Goal: Task Accomplishment & Management: Use online tool/utility

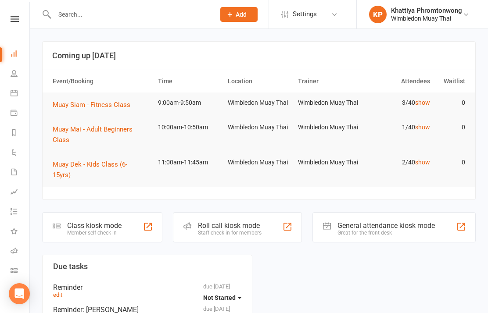
click at [9, 271] on li "Class check-in" at bounding box center [14, 272] width 29 height 20
click at [14, 268] on icon at bounding box center [14, 270] width 7 height 7
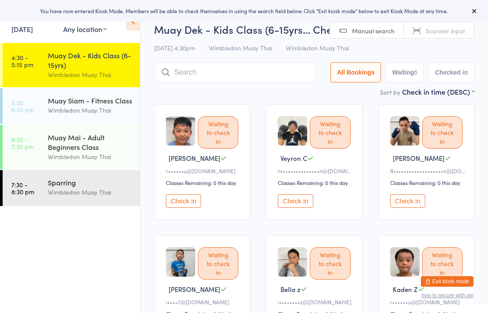
click at [100, 67] on div "Muay Dek - Kids Class (6-15yrs)" at bounding box center [90, 59] width 85 height 19
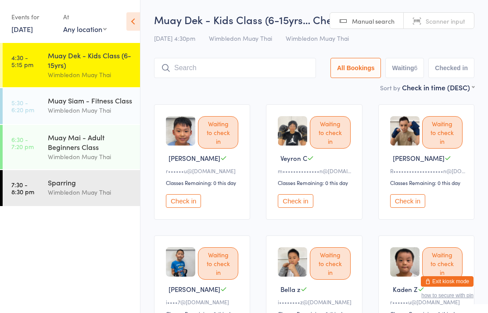
click at [93, 118] on div "Muay Siam - Fitness Class Wimbledon Muay Thai" at bounding box center [94, 105] width 92 height 35
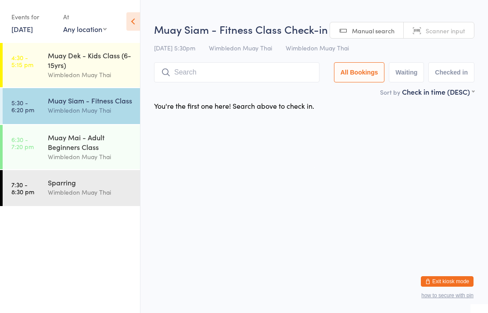
click at [66, 66] on div "Muay Dek - Kids Class (6-15yrs)" at bounding box center [90, 59] width 85 height 19
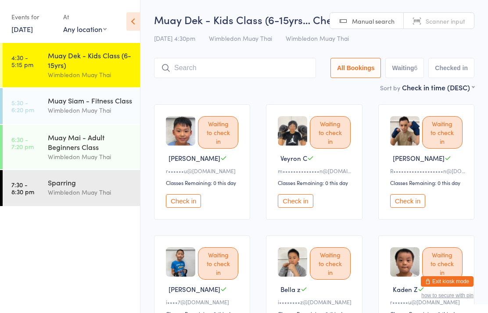
click at [274, 54] on div "Muay Dek - Kids Class (6-15yrs… Check-in [DATE] 4:30pm Wimbledon Muay Thai Wimb…" at bounding box center [314, 47] width 320 height 70
click at [271, 69] on input "search" at bounding box center [235, 68] width 162 height 20
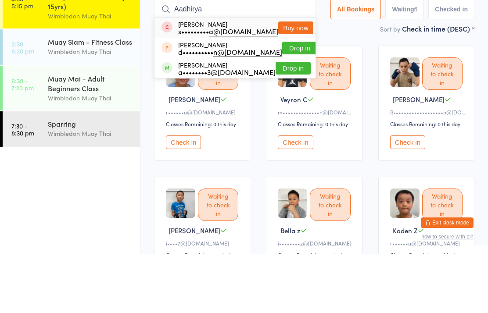
type input "Aadhirya"
click at [290, 80] on button "Buy now" at bounding box center [295, 86] width 35 height 13
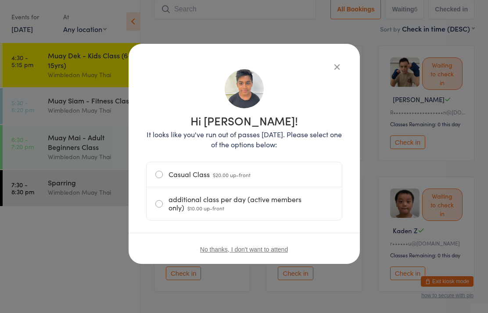
click at [222, 169] on label "Casual Class $20.00 up-front" at bounding box center [244, 174] width 178 height 25
click at [0, 0] on input "Casual Class $20.00 up-front" at bounding box center [0, 0] width 0 height 0
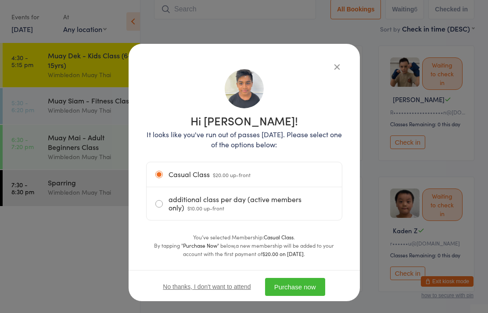
click at [311, 283] on button "Purchase now" at bounding box center [295, 287] width 60 height 18
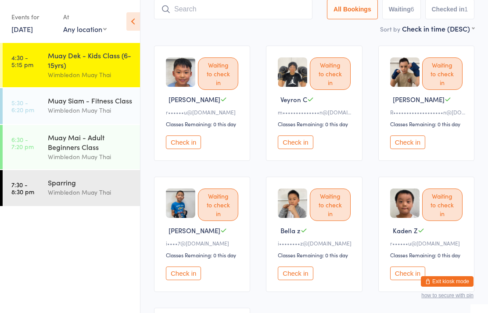
click at [302, 149] on button "Check in" at bounding box center [295, 143] width 35 height 14
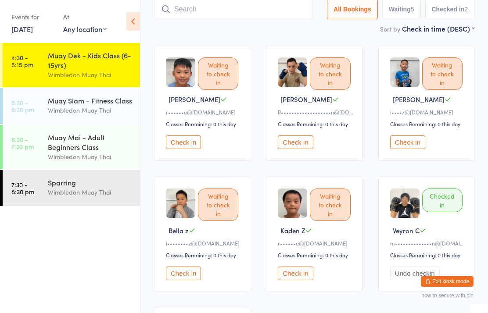
click at [272, 16] on input "search" at bounding box center [233, 9] width 158 height 20
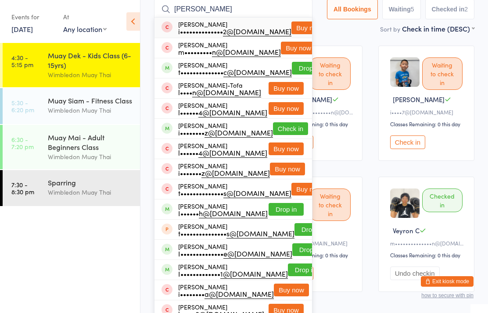
type input "[PERSON_NAME]"
click at [297, 63] on button "Drop in" at bounding box center [309, 68] width 35 height 13
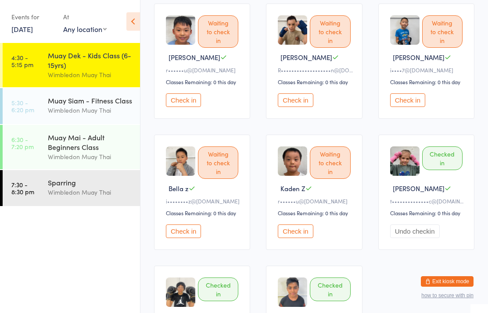
scroll to position [0, 0]
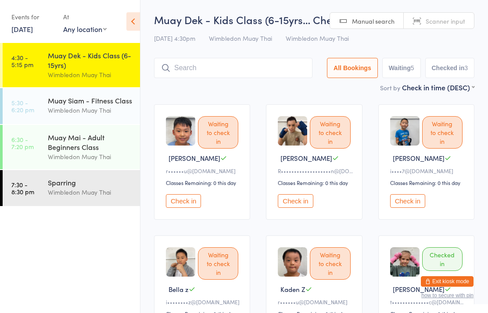
click at [246, 72] on input "search" at bounding box center [233, 68] width 158 height 20
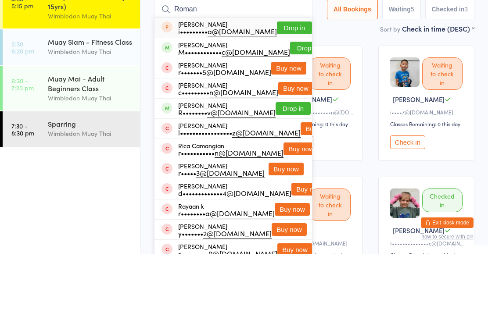
type input "Roman"
click at [297, 100] on button "Drop in" at bounding box center [307, 106] width 35 height 13
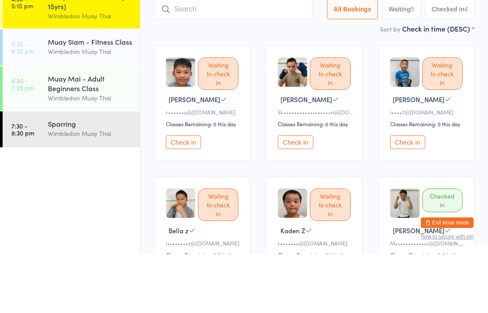
click at [345, 116] on div "Waiting to check in" at bounding box center [330, 132] width 40 height 32
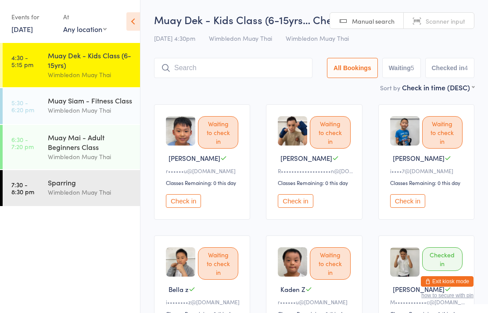
click at [243, 62] on input "search" at bounding box center [233, 68] width 158 height 20
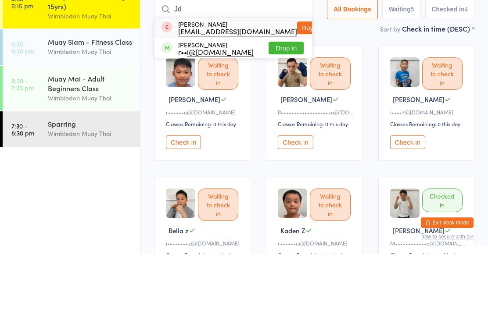
type input "Jd"
click at [280, 100] on button "Drop in" at bounding box center [285, 106] width 35 height 13
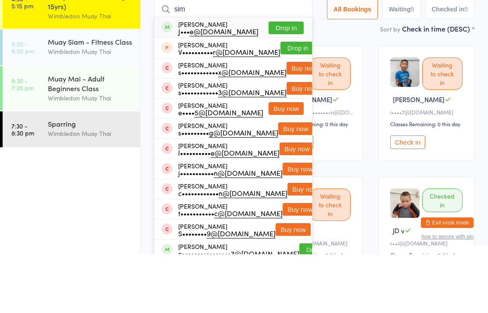
type input "sim"
click at [275, 80] on button "Drop in" at bounding box center [285, 86] width 35 height 13
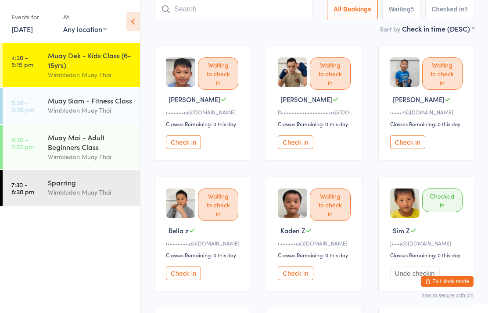
click at [282, 7] on input "search" at bounding box center [233, 9] width 158 height 20
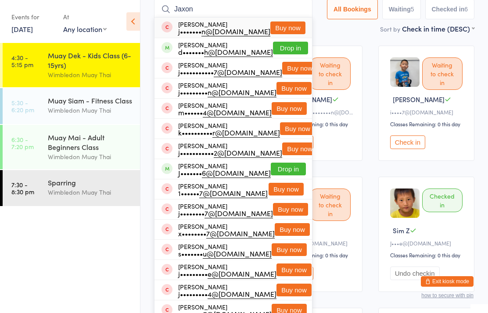
type input "Jaxon"
click at [290, 47] on button "Drop in" at bounding box center [290, 48] width 35 height 13
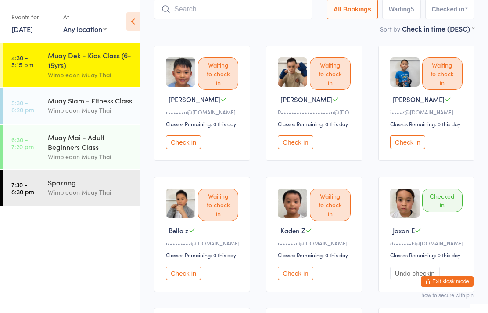
click at [283, 8] on input "search" at bounding box center [233, 9] width 158 height 20
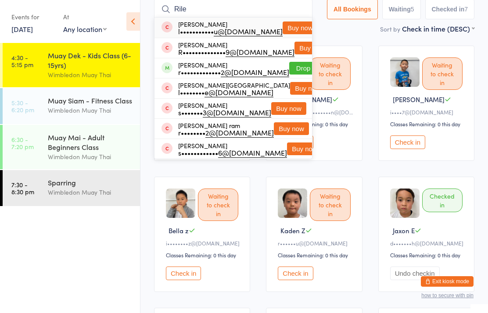
type input "Rile"
click at [289, 75] on button "Drop in" at bounding box center [306, 68] width 35 height 13
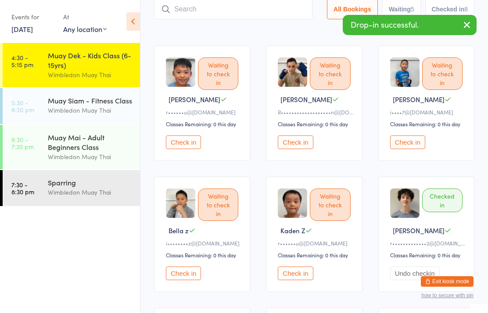
click at [167, 149] on button "Check in" at bounding box center [183, 143] width 35 height 14
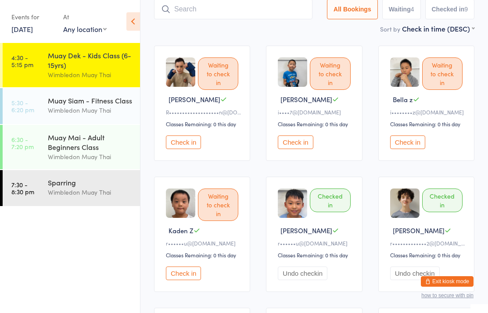
click at [285, 8] on input "search" at bounding box center [233, 9] width 158 height 20
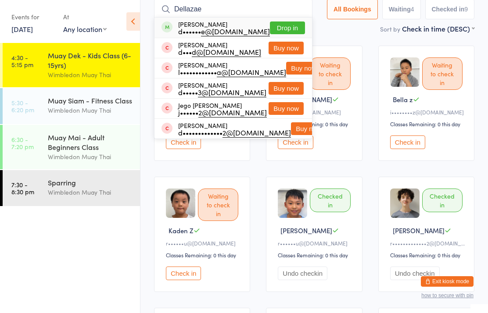
type input "Dellazae"
click at [290, 29] on button "Drop in" at bounding box center [287, 27] width 35 height 13
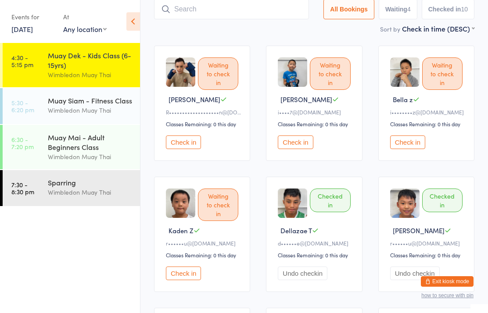
click at [267, 9] on input "search" at bounding box center [231, 9] width 155 height 20
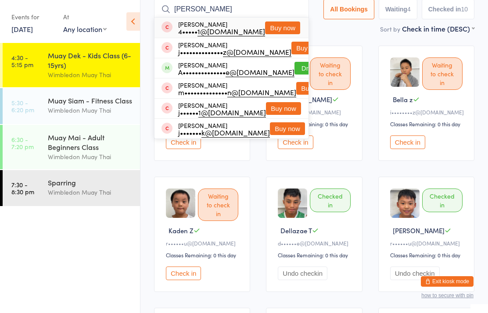
type input "[PERSON_NAME]"
click at [294, 71] on button "Drop in" at bounding box center [311, 68] width 35 height 13
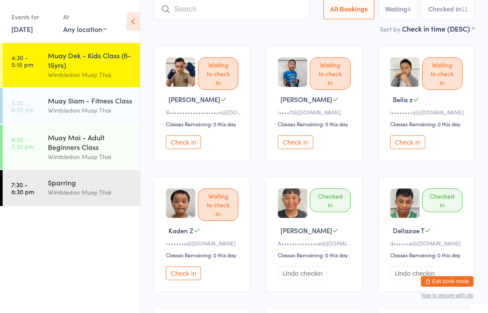
click at [189, 7] on input "search" at bounding box center [231, 9] width 155 height 20
type input "[PERSON_NAME]"
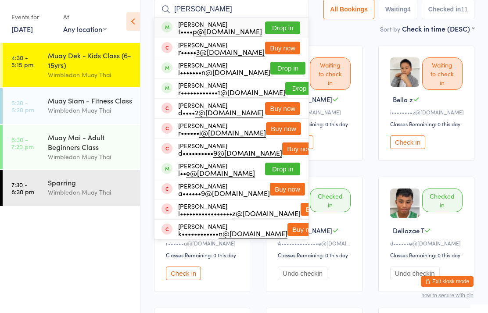
click at [208, 32] on div "t•••• p@[DOMAIN_NAME]" at bounding box center [220, 31] width 84 height 7
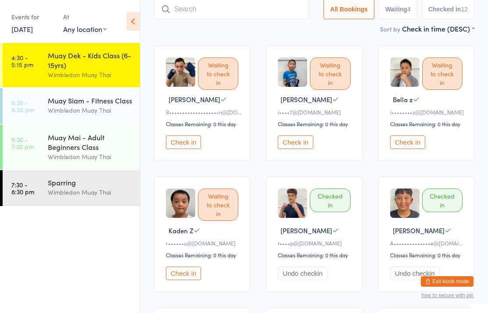
click at [213, 13] on input "search" at bounding box center [231, 9] width 155 height 20
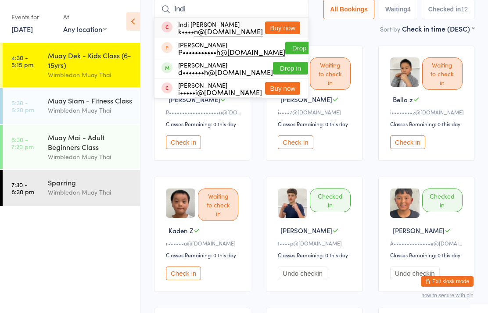
type input "Indi"
click at [282, 70] on button "Drop in" at bounding box center [290, 68] width 35 height 13
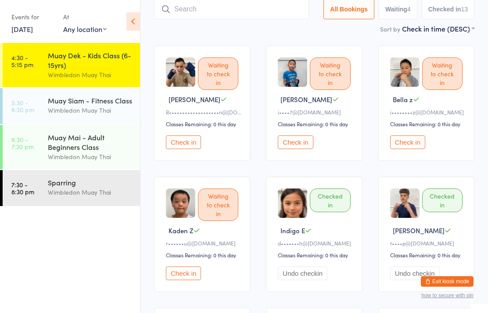
click at [198, 7] on input "search" at bounding box center [231, 9] width 155 height 20
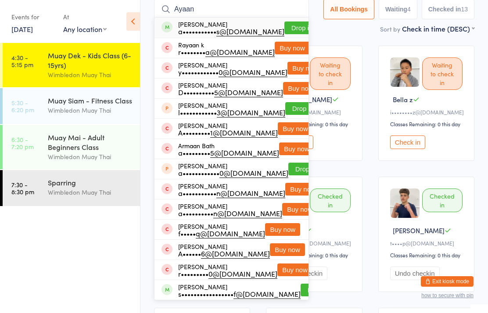
type input "Ayaan"
click at [284, 34] on button "Drop in" at bounding box center [301, 27] width 35 height 13
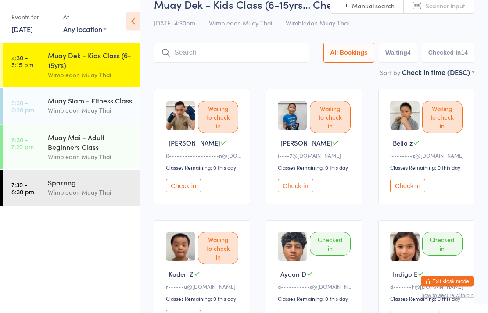
scroll to position [0, 0]
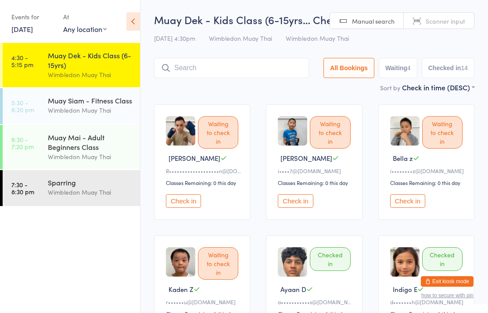
click at [211, 76] on input "search" at bounding box center [231, 68] width 155 height 20
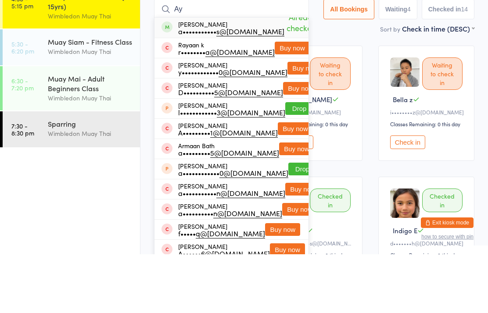
type input "A"
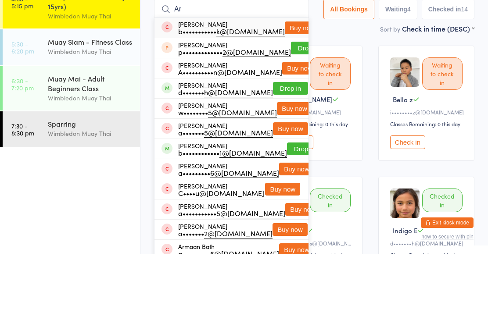
type input "A"
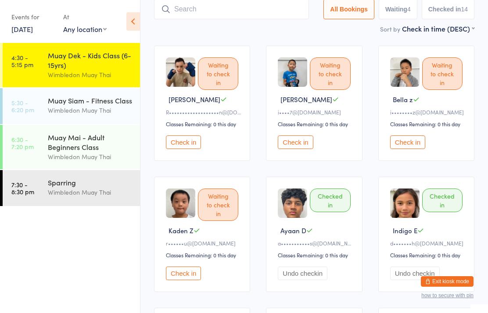
scroll to position [75, 0]
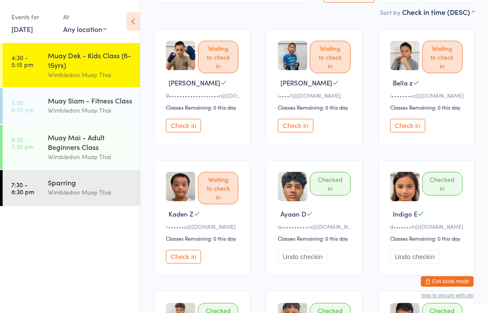
click at [178, 264] on button "Check in" at bounding box center [183, 257] width 35 height 14
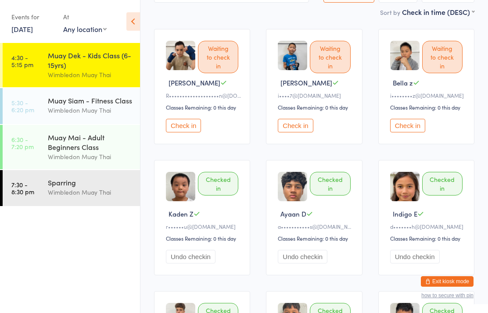
click at [43, 68] on link "4:30 - 5:15 pm Muay Dek - Kids Class (6-15yrs) Wimbledon Muay Thai" at bounding box center [71, 65] width 137 height 44
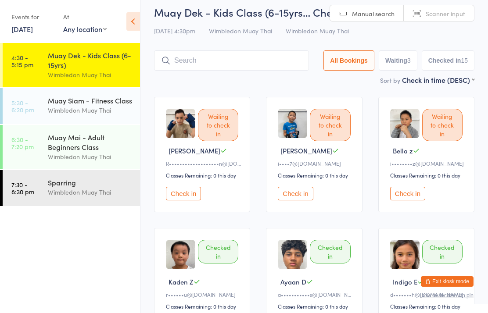
scroll to position [0, 0]
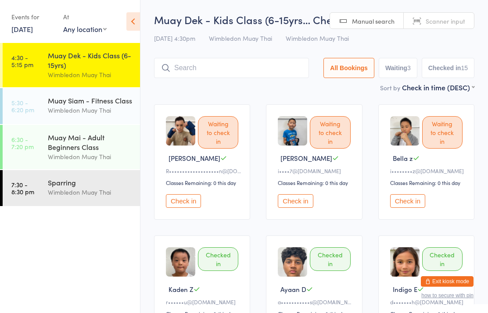
click at [181, 208] on button "Check in" at bounding box center [183, 201] width 35 height 14
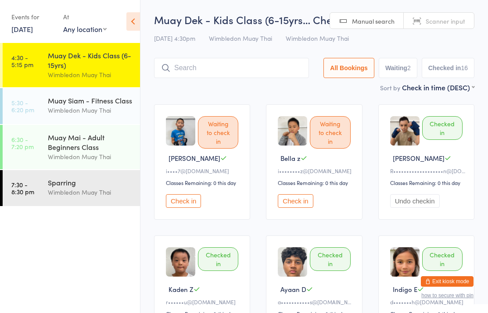
click at [208, 65] on input "search" at bounding box center [231, 68] width 155 height 20
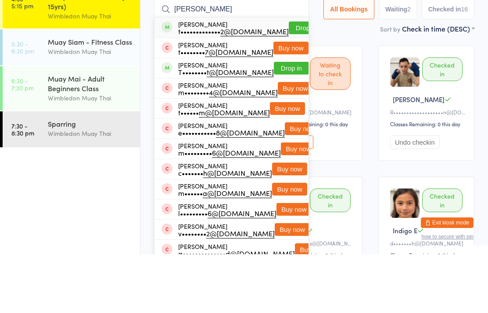
type input "[PERSON_NAME]"
click at [250, 79] on div "[PERSON_NAME] t••••••••••••• 2@[DOMAIN_NAME]" at bounding box center [233, 86] width 111 height 14
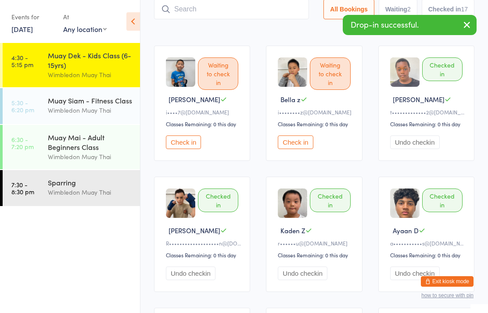
click at [205, 10] on input "search" at bounding box center [231, 9] width 155 height 20
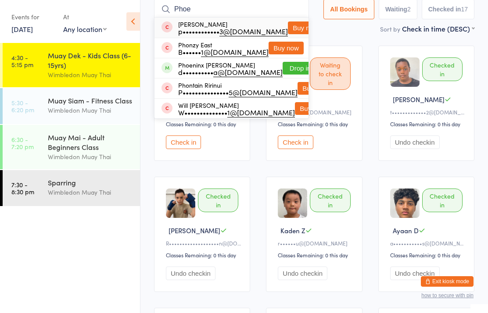
type input "Phoe"
click at [283, 64] on button "Drop in" at bounding box center [300, 68] width 35 height 13
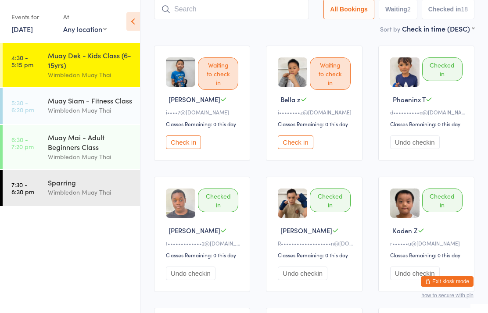
scroll to position [0, 0]
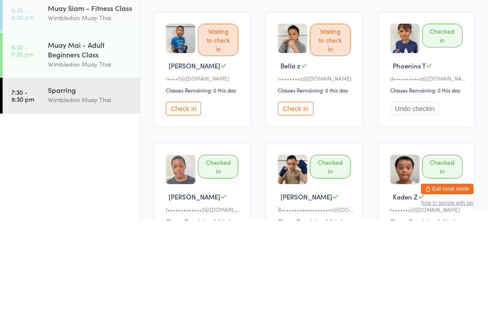
click at [186, 194] on button "Check in" at bounding box center [183, 201] width 35 height 14
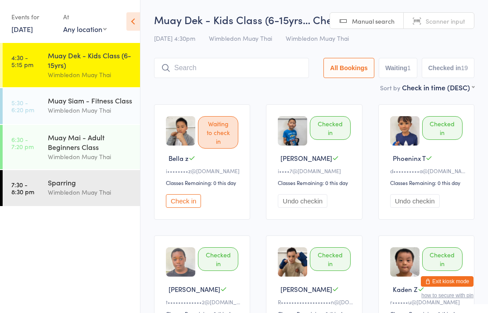
click at [234, 66] on input "search" at bounding box center [231, 68] width 155 height 20
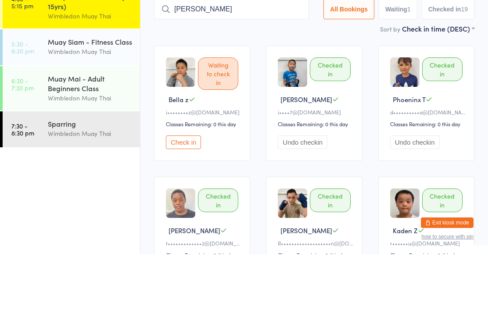
type input "[PERSON_NAME]"
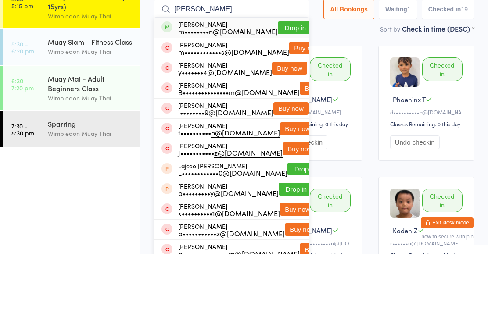
click at [283, 80] on button "Drop in" at bounding box center [295, 86] width 35 height 13
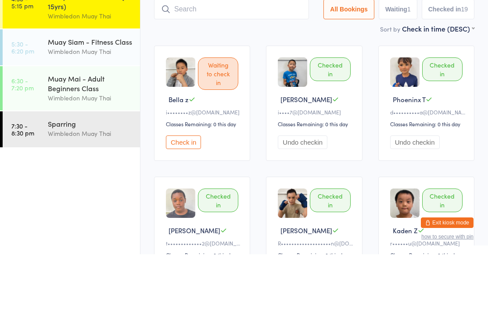
scroll to position [59, 0]
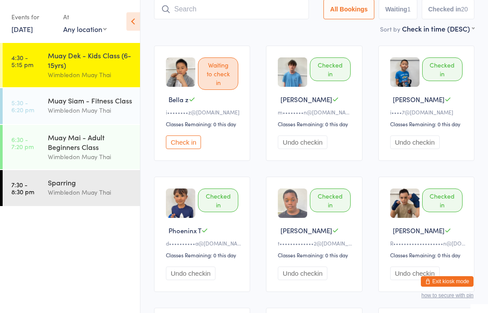
click at [196, 14] on input "search" at bounding box center [231, 9] width 155 height 20
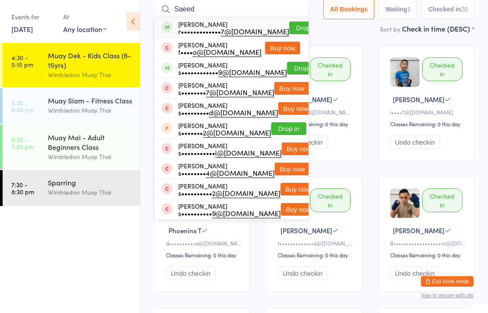
click at [284, 16] on input "Saeed" at bounding box center [231, 9] width 155 height 20
type input "Saeed"
click at [289, 28] on button "Drop in" at bounding box center [306, 27] width 35 height 13
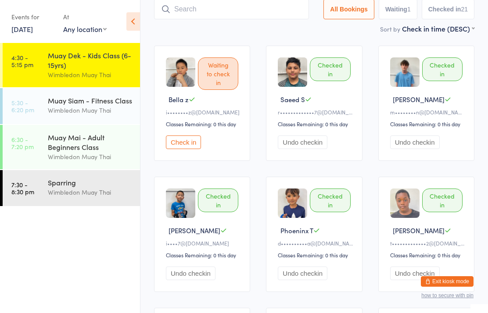
click at [245, 1] on input "search" at bounding box center [231, 9] width 155 height 20
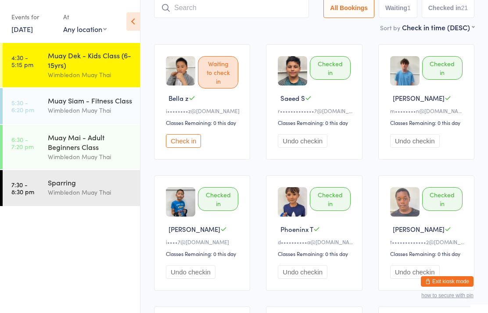
click at [186, 142] on button "Check in" at bounding box center [183, 141] width 35 height 14
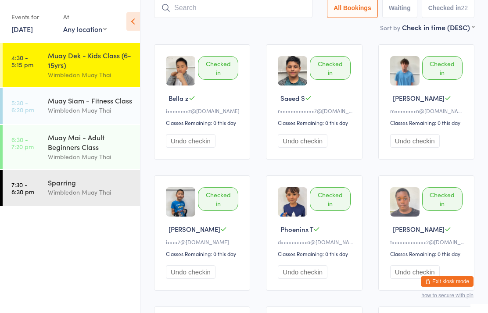
click at [290, 6] on input "search" at bounding box center [233, 8] width 158 height 20
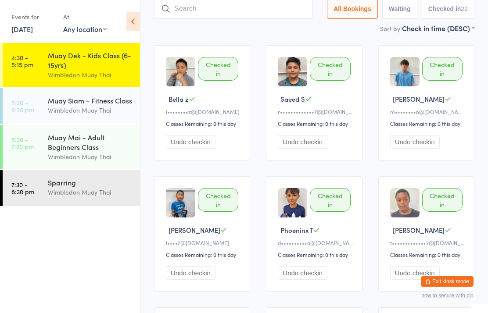
scroll to position [59, 0]
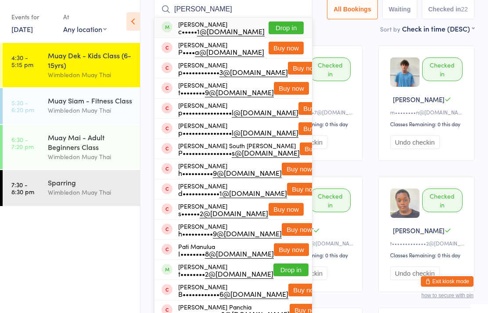
type input "[PERSON_NAME]"
click at [290, 24] on button "Drop in" at bounding box center [285, 27] width 35 height 13
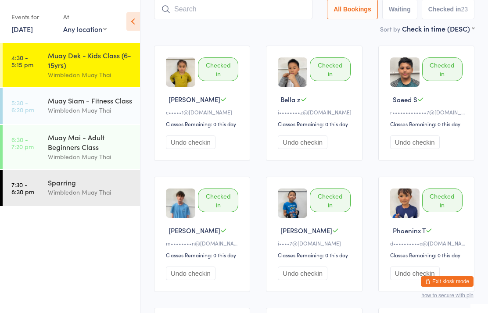
click at [71, 67] on div "Muay Dek - Kids Class (6-15yrs)" at bounding box center [90, 59] width 85 height 19
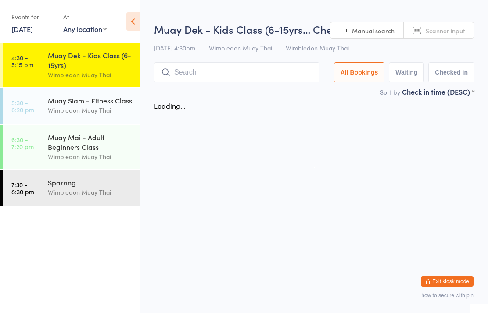
scroll to position [0, 0]
click at [73, 112] on div "Wimbledon Muay Thai" at bounding box center [90, 110] width 85 height 10
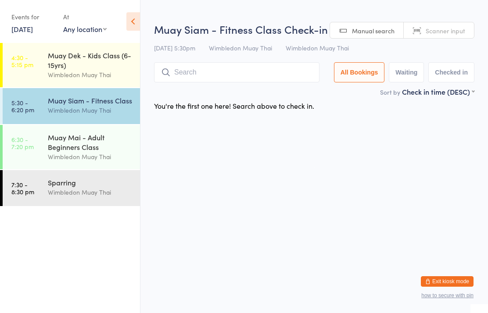
click at [97, 59] on div "Muay Dek - Kids Class (6-15yrs)" at bounding box center [90, 59] width 85 height 19
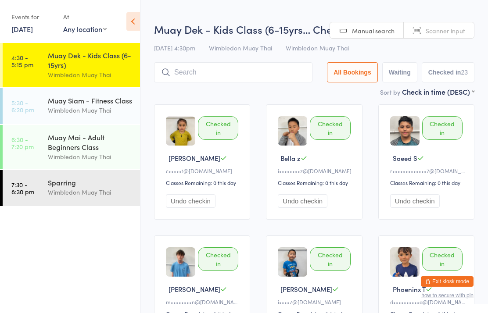
click at [77, 108] on div "Wimbledon Muay Thai" at bounding box center [90, 110] width 85 height 10
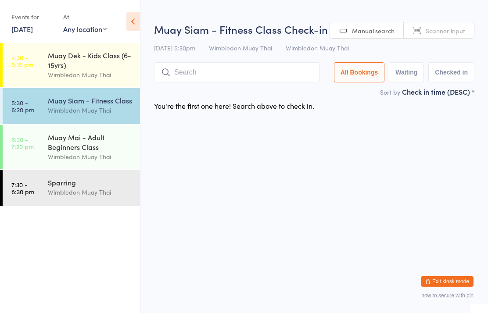
click at [90, 138] on div "Muay Mai - Adult Beginners Class" at bounding box center [90, 141] width 85 height 19
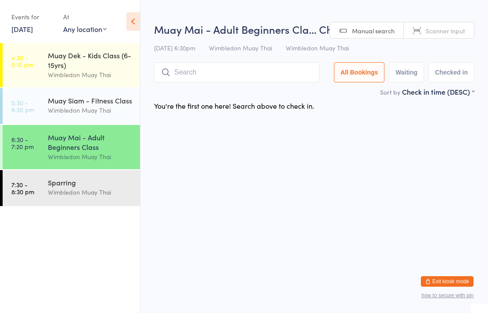
click at [82, 187] on div "Sparring" at bounding box center [90, 183] width 85 height 10
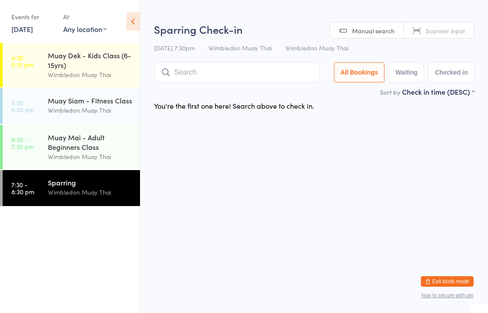
click at [79, 136] on div "Muay Mai - Adult Beginners Class" at bounding box center [90, 141] width 85 height 19
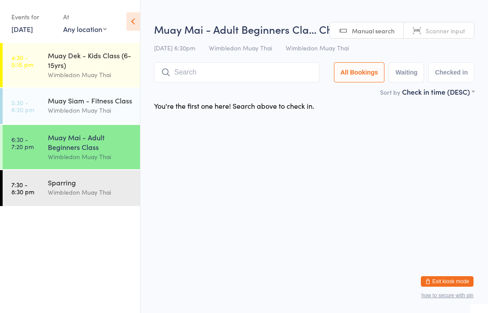
click at [86, 98] on div "Muay Siam - Fitness Class" at bounding box center [90, 101] width 85 height 10
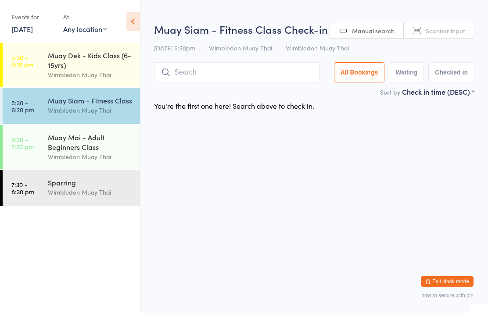
click at [76, 64] on div "Muay Dek - Kids Class (6-15yrs)" at bounding box center [90, 59] width 85 height 19
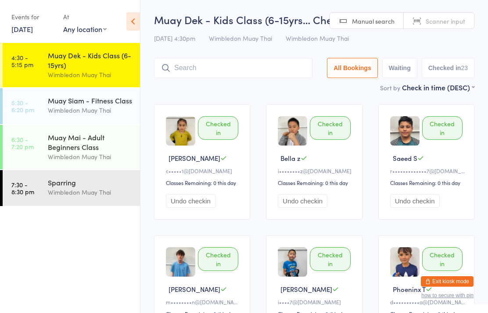
click at [38, 65] on link "4:30 - 5:15 pm Muay Dek - Kids Class (6-15yrs) Wimbledon Muay Thai" at bounding box center [71, 65] width 137 height 44
click at [60, 64] on div "Muay Dek - Kids Class (6-15yrs)" at bounding box center [90, 59] width 85 height 19
click at [32, 64] on time "4:30 - 5:15 pm" at bounding box center [22, 61] width 22 height 14
click at [210, 70] on input "search" at bounding box center [233, 68] width 158 height 20
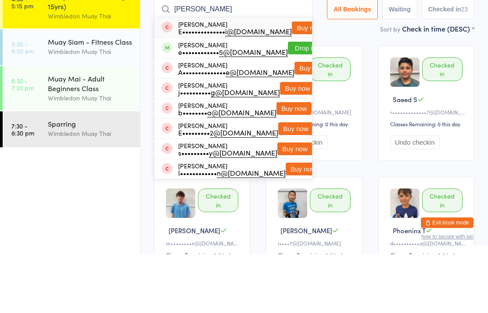
type input "[PERSON_NAME]"
click at [294, 121] on button "Buy now" at bounding box center [311, 127] width 35 height 13
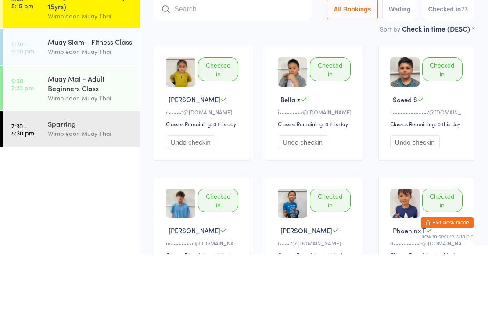
scroll to position [59, 0]
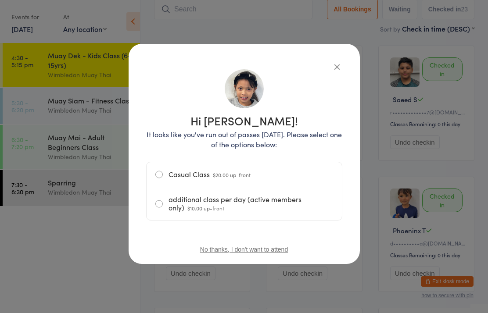
click at [278, 172] on label "Casual Class $20.00 up-front" at bounding box center [244, 174] width 178 height 25
click at [0, 0] on input "Casual Class $20.00 up-front" at bounding box center [0, 0] width 0 height 0
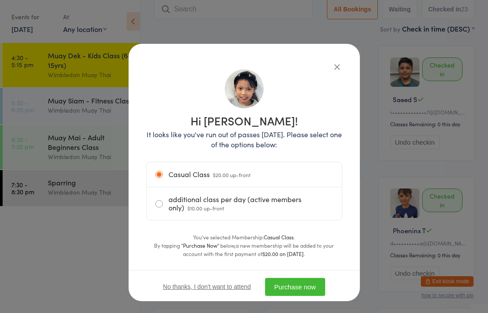
click at [292, 284] on button "Purchase now" at bounding box center [295, 287] width 60 height 18
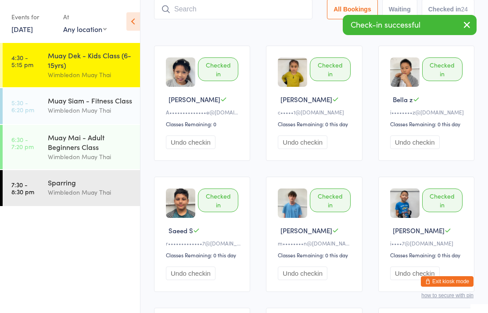
click at [240, 4] on input "search" at bounding box center [233, 9] width 158 height 20
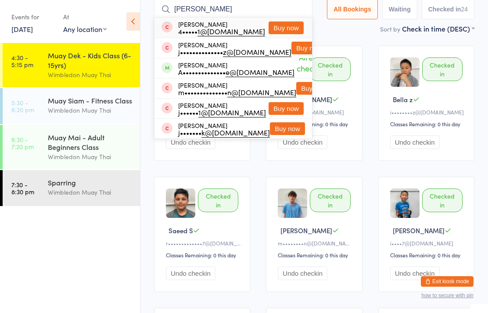
type input "[PERSON_NAME]"
click at [218, 73] on div "A•••••••••••••• e@[DOMAIN_NAME]" at bounding box center [236, 71] width 116 height 7
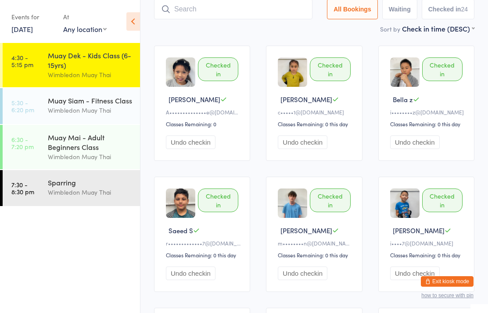
click at [474, 117] on div "Checked in [PERSON_NAME] z i•••••••• z@[DOMAIN_NAME] Classes Remaining: 0 this …" at bounding box center [426, 103] width 96 height 115
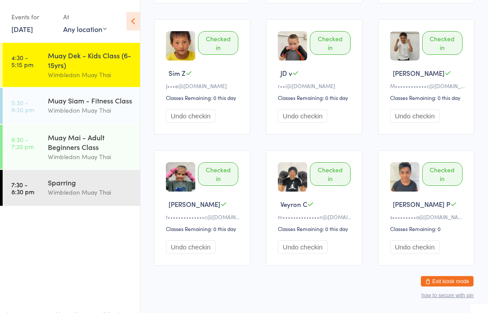
scroll to position [872, 0]
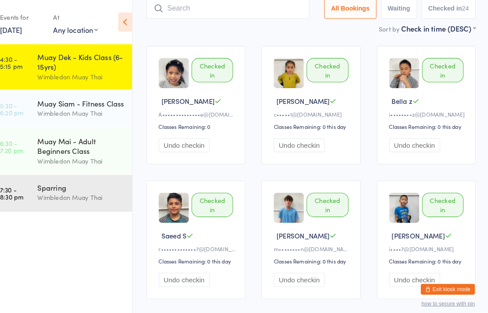
click at [250, 7] on input "search" at bounding box center [233, 8] width 158 height 20
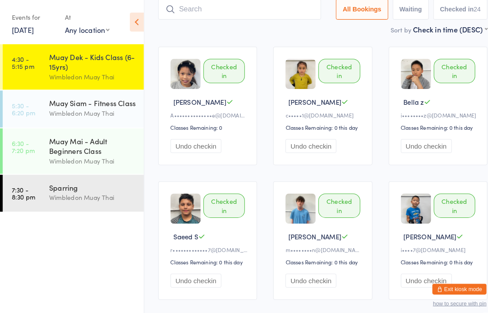
scroll to position [58, 0]
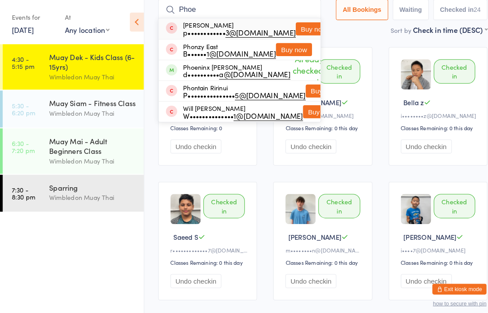
type input "Phoe"
click at [458, 107] on div "Checked in [PERSON_NAME] z i•••••••• z@[DOMAIN_NAME] Classes Remaining: 0 this …" at bounding box center [426, 103] width 96 height 115
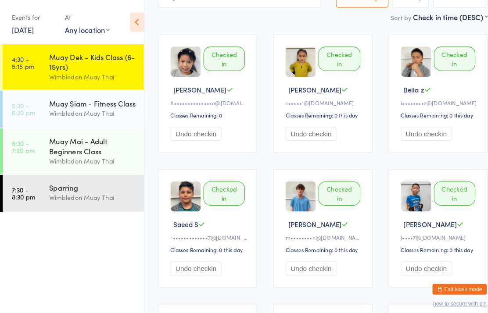
scroll to position [66, 0]
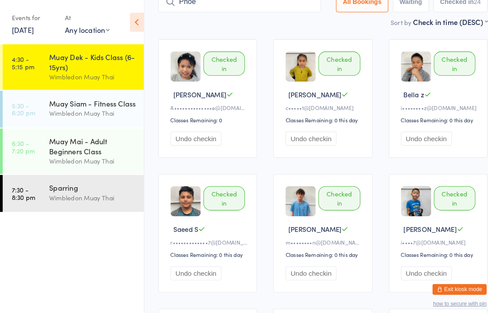
click at [90, 64] on div "Muay Dek - Kids Class (6-15yrs)" at bounding box center [90, 59] width 85 height 19
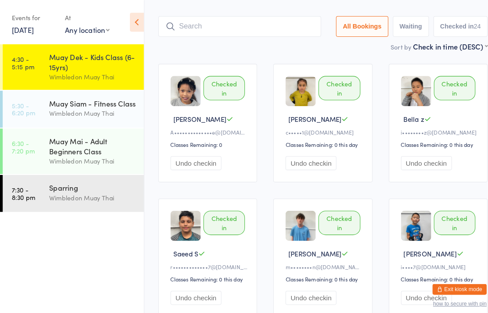
scroll to position [0, 0]
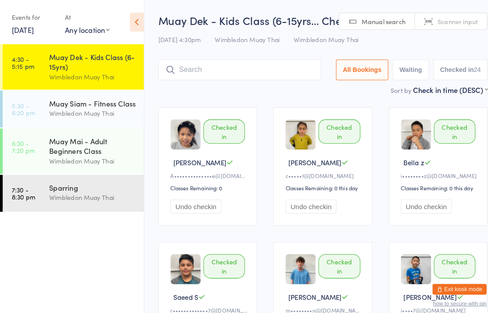
click at [258, 71] on input "search" at bounding box center [233, 68] width 158 height 20
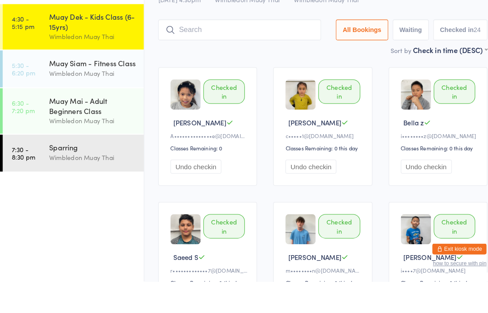
click at [273, 58] on input "search" at bounding box center [233, 68] width 158 height 20
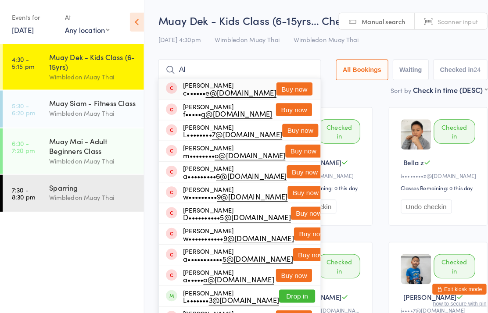
type input "A"
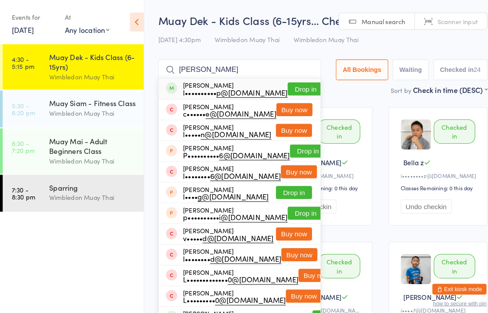
type input "[PERSON_NAME]"
click at [286, 88] on button "Drop in" at bounding box center [297, 86] width 35 height 13
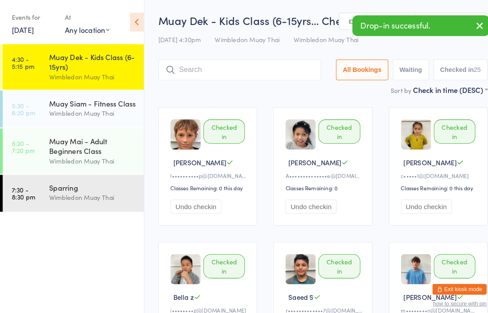
click at [258, 55] on div "Muay Dek - Kids Class (6-15yrs… Check-in [DATE] 4:30pm Wimbledon Muay Thai Wimb…" at bounding box center [314, 47] width 320 height 70
click at [236, 62] on input "search" at bounding box center [233, 68] width 158 height 20
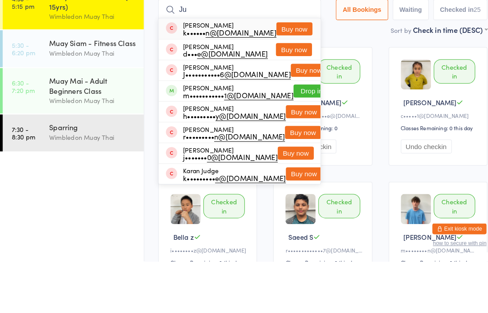
type input "Ju"
click at [286, 141] on button "Drop in" at bounding box center [303, 147] width 35 height 13
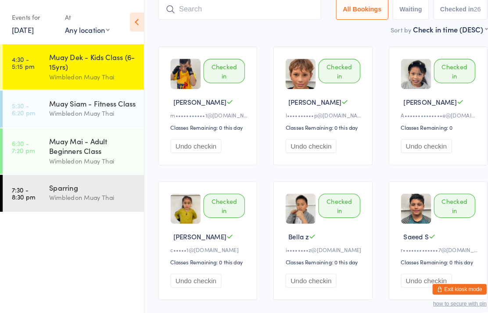
click at [28, 53] on link "4:30 - 5:15 pm Muay Dek - Kids Class (6-15yrs) Wimbledon Muay Thai" at bounding box center [71, 65] width 137 height 44
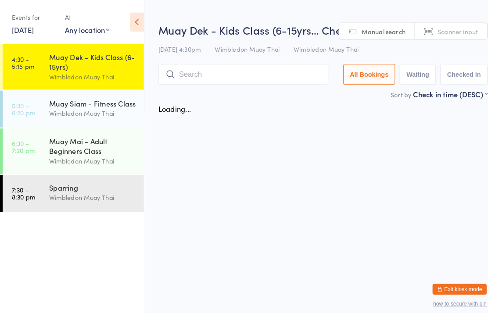
scroll to position [0, 0]
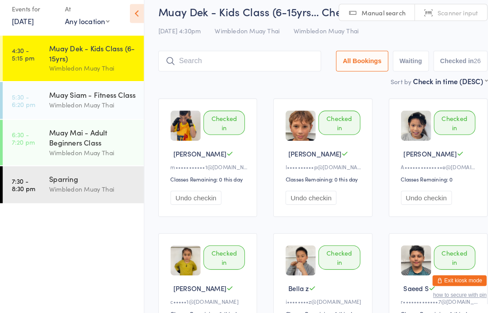
click at [79, 99] on div "Muay Siam - Fitness Class" at bounding box center [90, 101] width 85 height 10
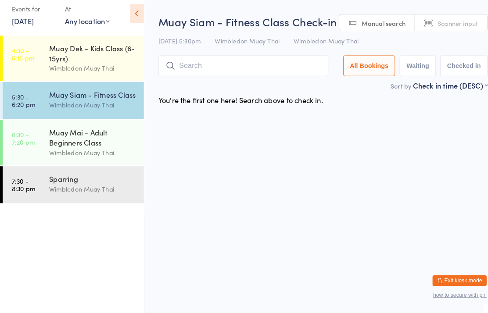
click at [242, 62] on input "search" at bounding box center [236, 72] width 165 height 20
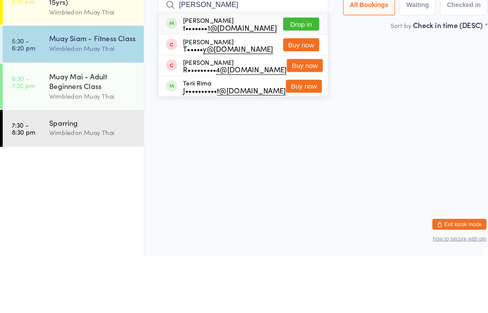
type input "[PERSON_NAME]"
click at [292, 80] on button "Drop in" at bounding box center [292, 86] width 35 height 13
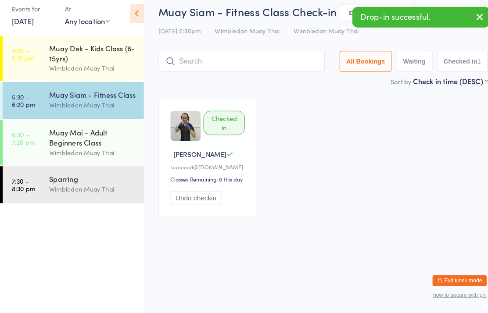
click at [103, 146] on div "Muay Mai - Adult Beginners Class" at bounding box center [90, 141] width 85 height 19
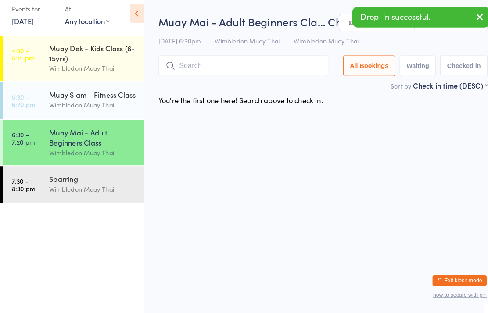
click at [62, 193] on div "Wimbledon Muay Thai" at bounding box center [90, 192] width 85 height 10
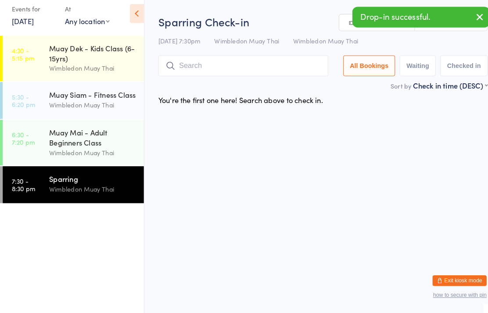
click at [77, 96] on div "Muay Siam - Fitness Class" at bounding box center [90, 101] width 85 height 10
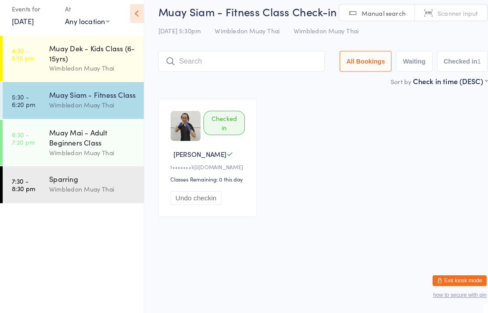
click at [230, 58] on input "search" at bounding box center [235, 68] width 162 height 20
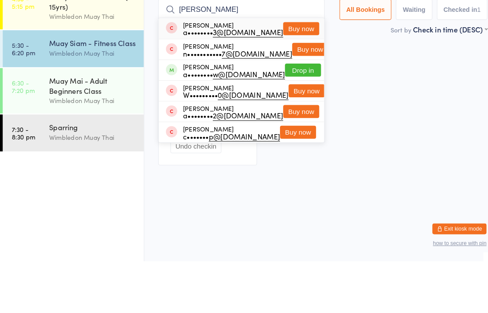
type input "[PERSON_NAME]"
click at [289, 121] on button "Drop in" at bounding box center [294, 127] width 35 height 13
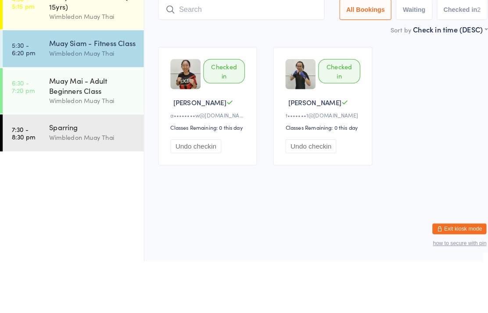
click at [419, 97] on div "Checked in [PERSON_NAME] W a•••••••• w@[DOMAIN_NAME] Classes Remaining: 0 this …" at bounding box center [314, 162] width 336 height 131
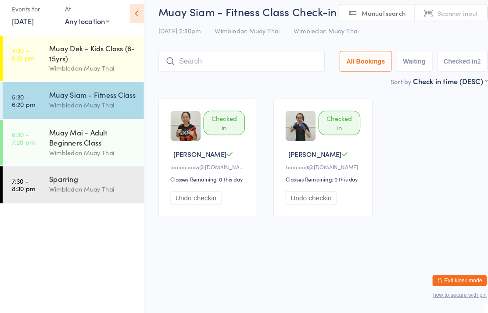
click at [77, 96] on div "Muay Siam - Fitness Class" at bounding box center [90, 101] width 85 height 10
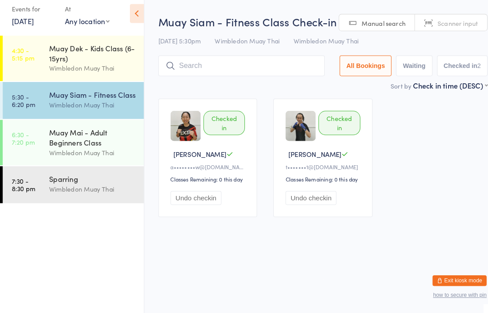
click at [207, 66] on input "search" at bounding box center [235, 72] width 162 height 20
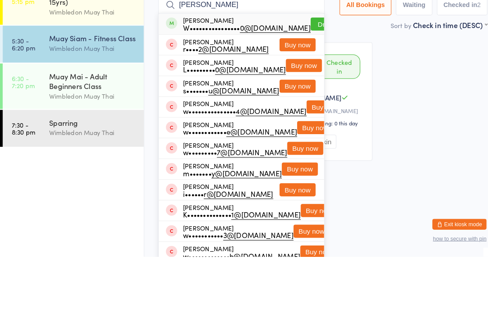
type input "[PERSON_NAME]"
click at [302, 80] on button "Drop in" at bounding box center [319, 86] width 35 height 13
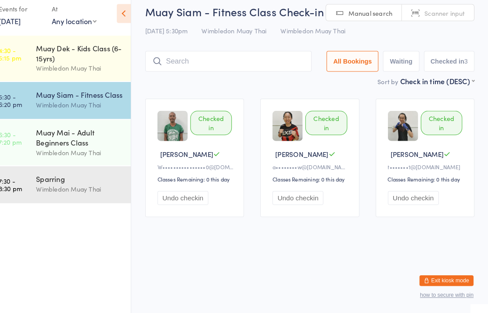
click at [226, 58] on input "search" at bounding box center [235, 68] width 162 height 20
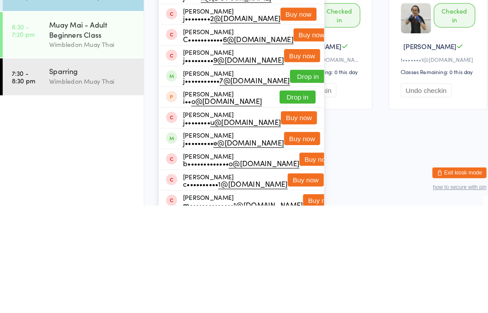
type input "[PERSON_NAME]"
click at [293, 181] on button "Drop in" at bounding box center [299, 187] width 35 height 13
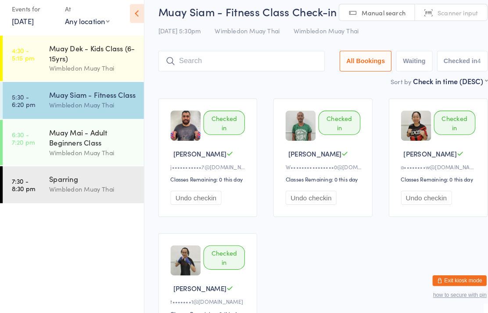
click at [210, 58] on input "search" at bounding box center [235, 68] width 162 height 20
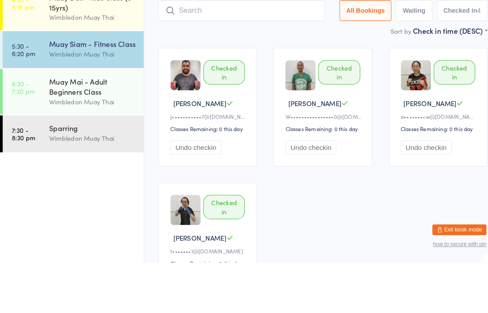
click at [237, 58] on input "search" at bounding box center [235, 68] width 162 height 20
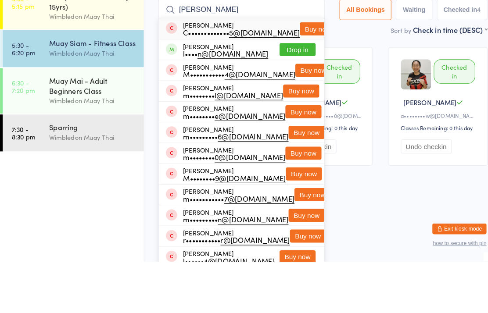
type input "[PERSON_NAME]"
click at [292, 100] on button "Drop in" at bounding box center [289, 106] width 35 height 13
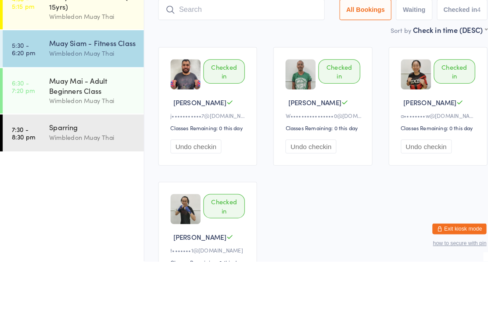
scroll to position [50, 0]
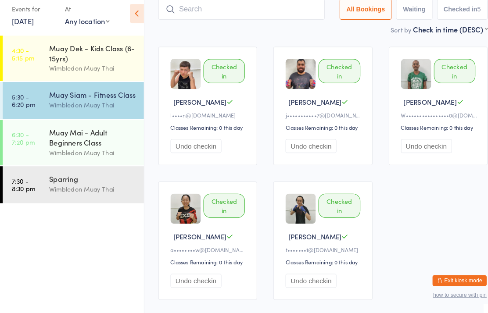
click at [104, 152] on div "Wimbledon Muay Thai" at bounding box center [90, 157] width 85 height 10
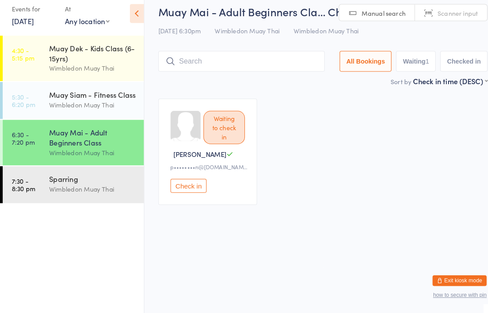
click at [93, 99] on div "Muay Siam - Fitness Class" at bounding box center [90, 101] width 85 height 10
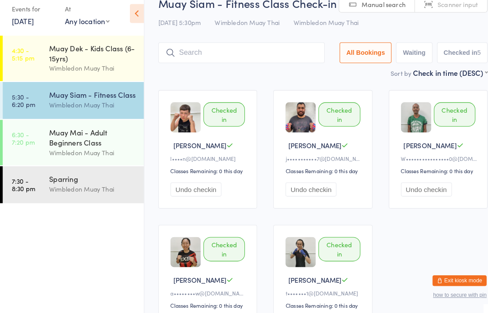
click at [88, 136] on div "Muay Mai - Adult Beginners Class" at bounding box center [90, 141] width 85 height 19
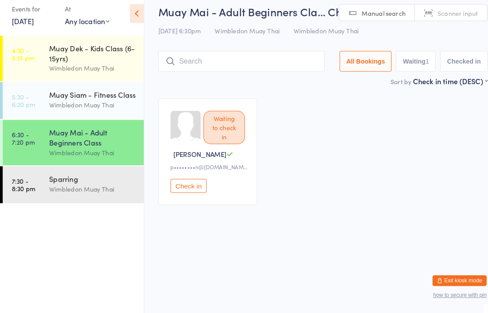
click at [39, 97] on link "5:30 - 6:20 pm Muay Siam - Fitness Class Wimbledon Muay Thai" at bounding box center [71, 106] width 137 height 36
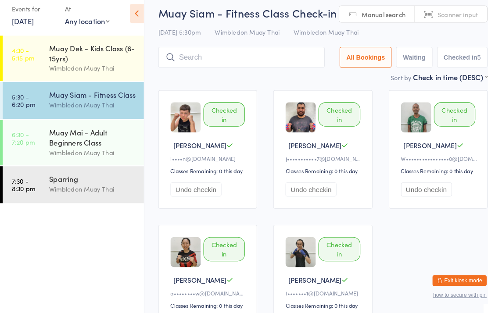
click at [32, 125] on link "6:30 - 7:20 pm Muay Mai - Adult Beginners Class Wimbledon Muay Thai" at bounding box center [71, 147] width 137 height 44
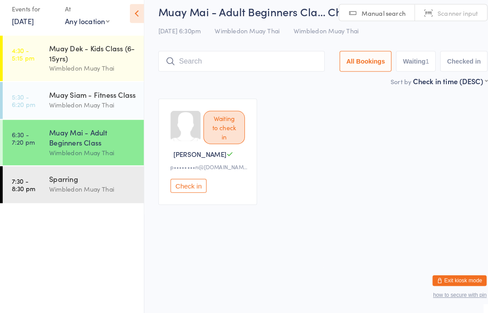
click at [118, 105] on div "Wimbledon Muay Thai" at bounding box center [90, 110] width 85 height 10
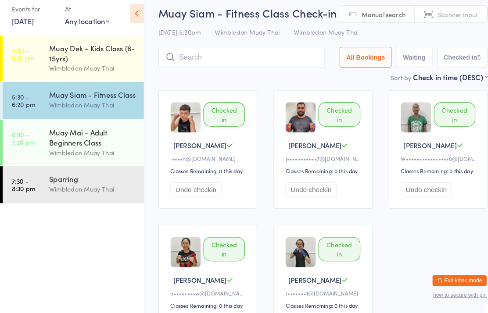
click at [279, 68] on input "search" at bounding box center [235, 64] width 162 height 20
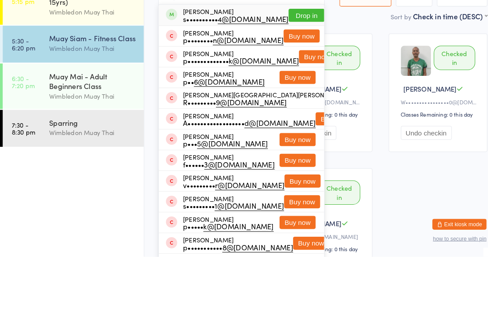
type input "Peter s"
click at [293, 92] on button "Buy now" at bounding box center [293, 98] width 35 height 13
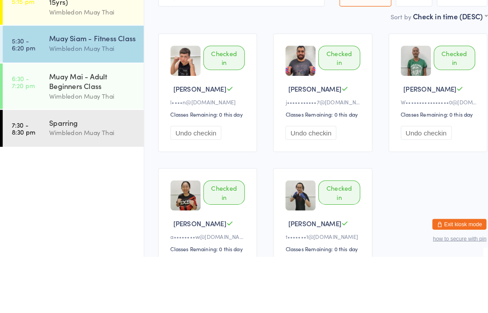
scroll to position [55, 0]
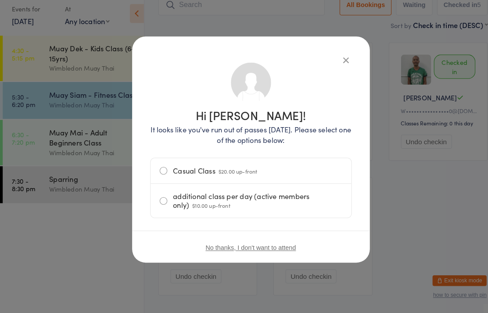
click at [315, 173] on label "Casual Class $20.00 up-front" at bounding box center [244, 174] width 178 height 25
click at [0, 0] on input "Casual Class $20.00 up-front" at bounding box center [0, 0] width 0 height 0
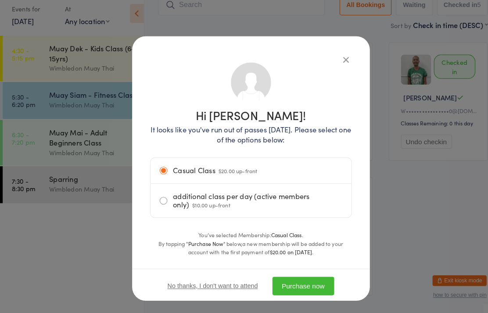
click at [300, 278] on button "Purchase now" at bounding box center [295, 287] width 60 height 18
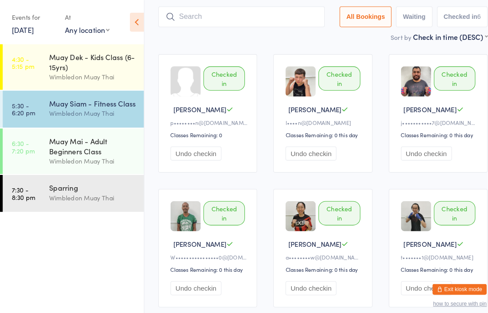
scroll to position [19, 0]
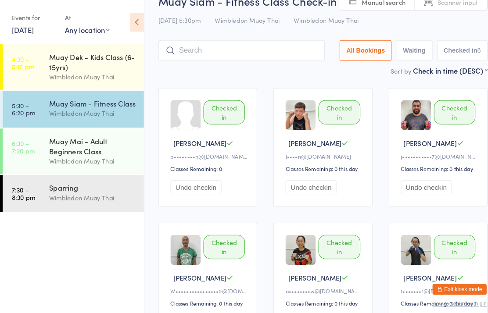
click at [99, 109] on div "Wimbledon Muay Thai" at bounding box center [90, 110] width 85 height 10
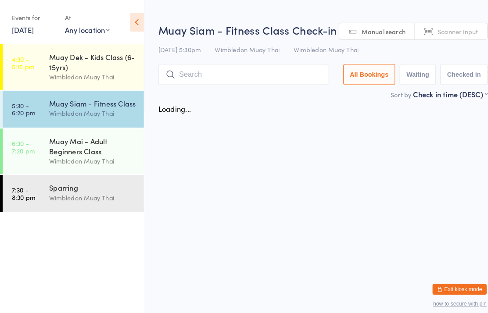
scroll to position [0, 0]
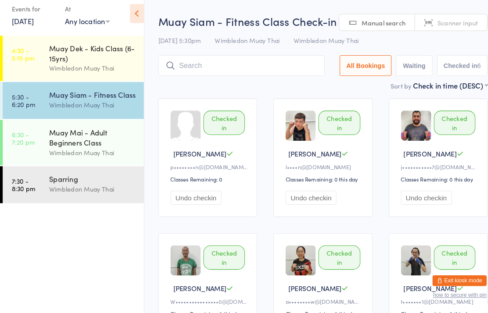
click at [225, 66] on input "search" at bounding box center [235, 72] width 162 height 20
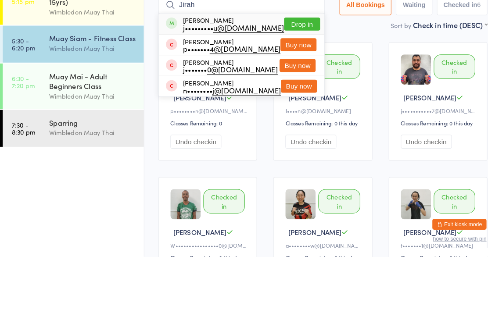
type input "Jirah"
click at [295, 80] on button "Drop in" at bounding box center [293, 86] width 35 height 13
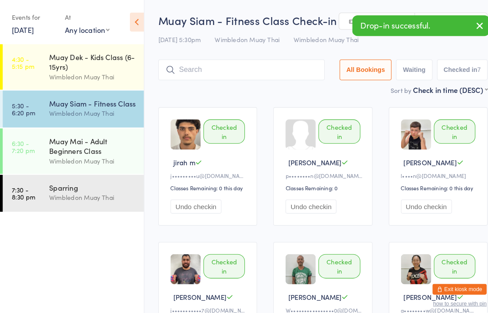
click at [100, 114] on div "Wimbledon Muay Thai" at bounding box center [90, 110] width 85 height 10
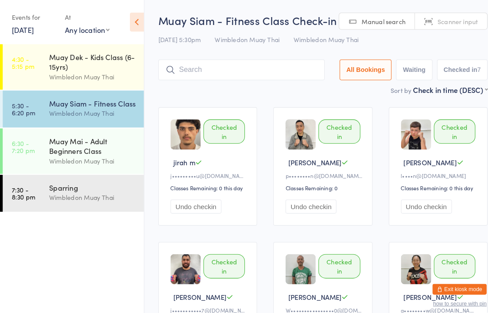
click at [92, 110] on div "Wimbledon Muay Thai" at bounding box center [90, 110] width 85 height 10
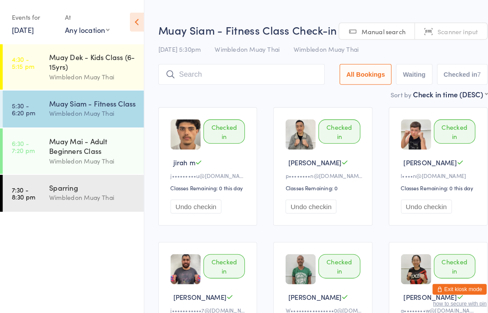
click at [227, 72] on input "search" at bounding box center [235, 72] width 162 height 20
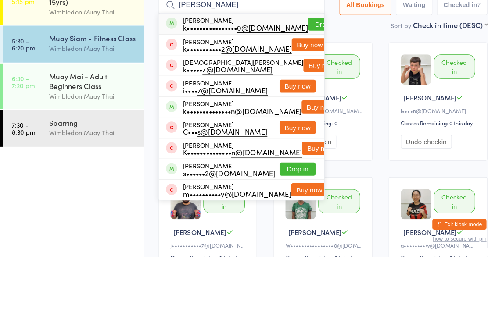
type input "Kristof"
click at [300, 80] on button "Drop in" at bounding box center [317, 86] width 35 height 13
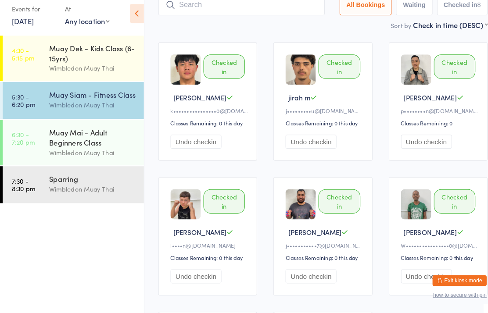
click at [109, 105] on div "Wimbledon Muay Thai" at bounding box center [90, 110] width 85 height 10
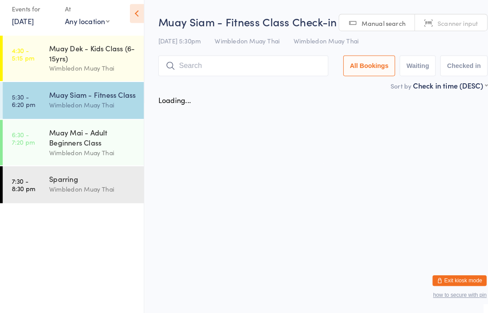
scroll to position [0, 0]
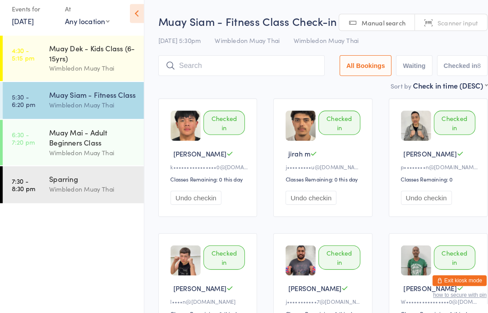
click at [251, 69] on input "search" at bounding box center [235, 72] width 162 height 20
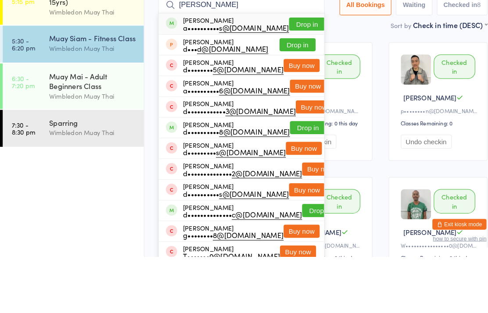
type input "David Gibson"
click at [293, 80] on button "Drop in" at bounding box center [298, 86] width 35 height 13
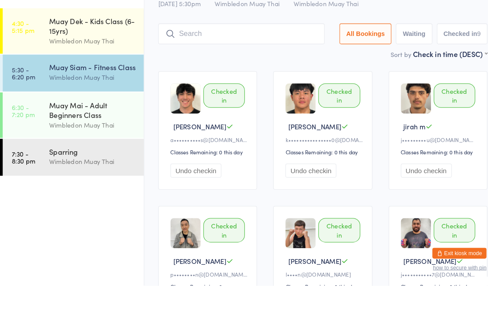
click at [57, 96] on div "Muay Siam - Fitness Class" at bounding box center [90, 101] width 85 height 10
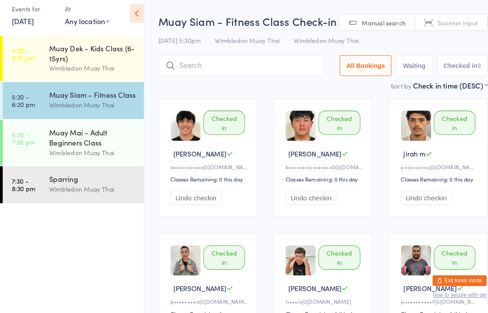
click at [78, 105] on div "Wimbledon Muay Thai" at bounding box center [90, 110] width 85 height 10
click at [206, 65] on input "search" at bounding box center [235, 72] width 162 height 20
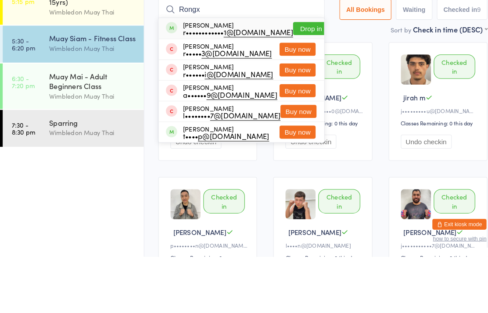
type input "Rongx"
click at [295, 85] on button "Drop in" at bounding box center [302, 91] width 35 height 13
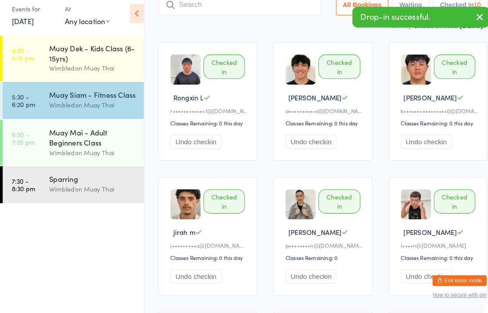
click at [256, 4] on input "search" at bounding box center [233, 13] width 158 height 20
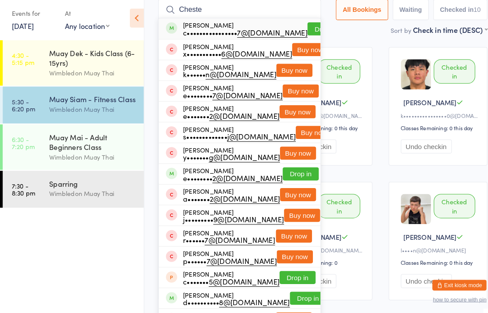
type input "Cheste"
click at [299, 27] on button "Drop in" at bounding box center [316, 31] width 35 height 13
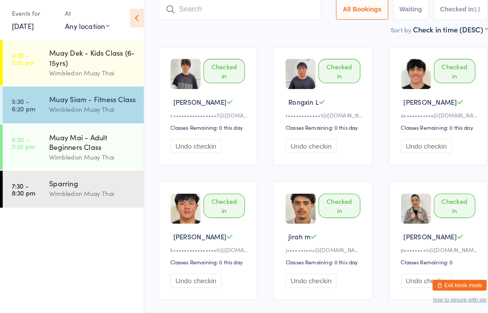
click at [52, 109] on div "Wimbledon Muay Thai" at bounding box center [90, 110] width 85 height 10
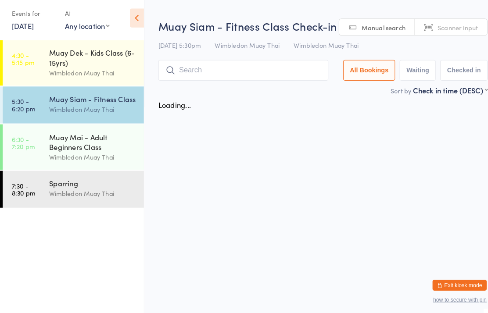
scroll to position [0, 0]
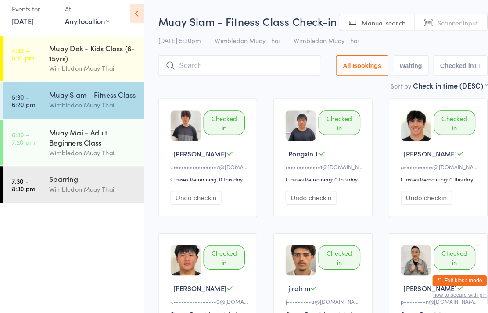
click at [233, 62] on input "search" at bounding box center [233, 72] width 158 height 20
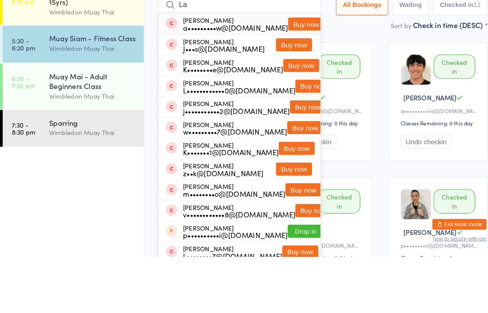
type input "L"
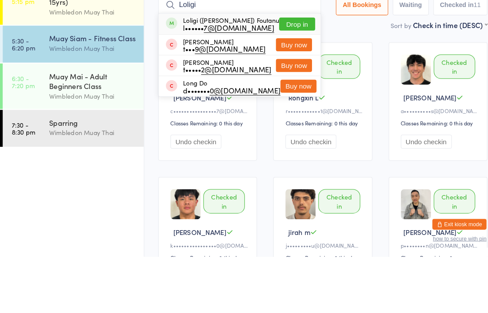
type input "Loligi"
click at [286, 80] on button "Drop in" at bounding box center [289, 86] width 35 height 13
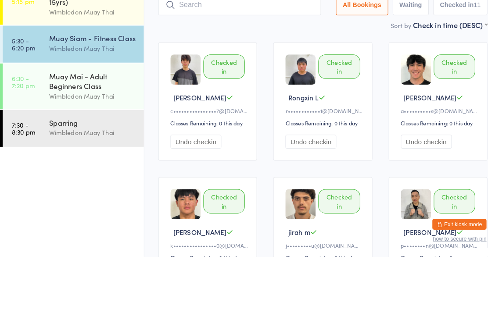
scroll to position [55, 0]
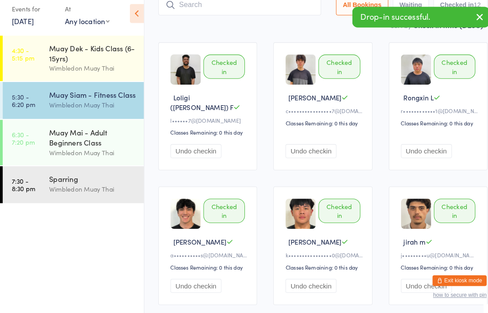
click at [267, 10] on input "search" at bounding box center [233, 13] width 158 height 20
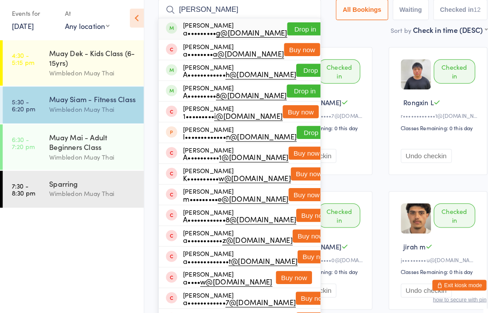
type input "Andrea"
click at [290, 26] on button "Drop in" at bounding box center [296, 31] width 35 height 13
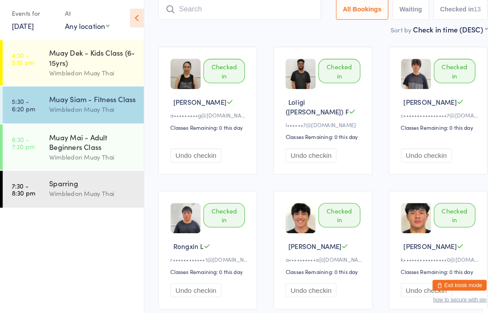
click at [107, 150] on div "Muay Mai - Adult Beginners Class" at bounding box center [90, 141] width 85 height 19
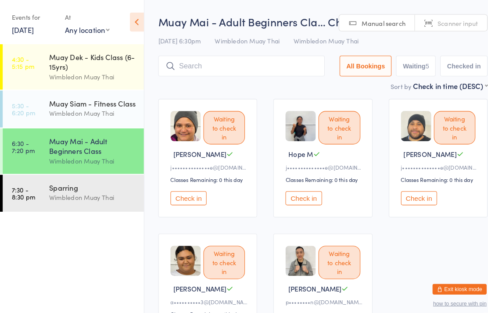
scroll to position [4, 0]
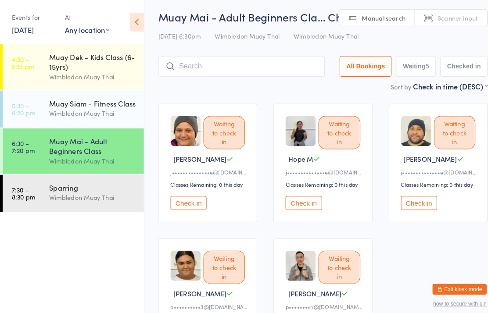
click at [257, 63] on input "search" at bounding box center [235, 64] width 162 height 20
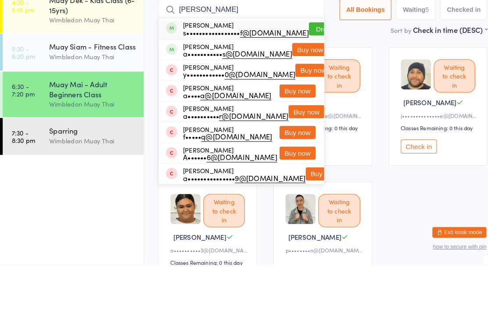
type input "Ayman"
click at [304, 77] on button "Drop in" at bounding box center [318, 83] width 35 height 13
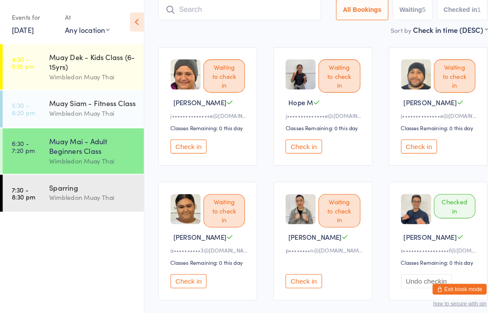
scroll to position [47, 0]
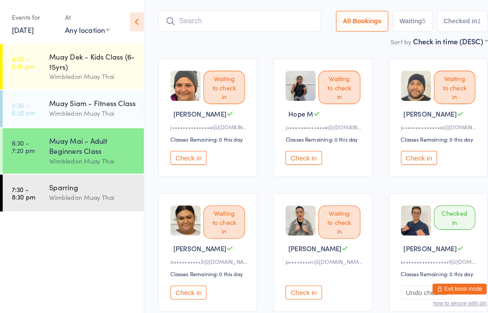
click at [259, 20] on input "search" at bounding box center [233, 21] width 158 height 20
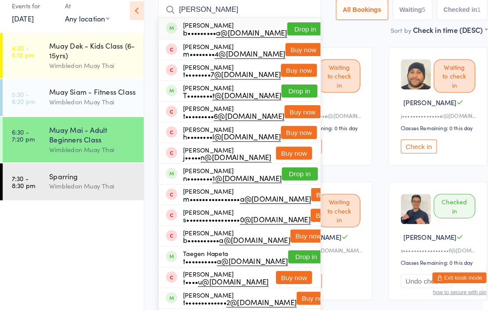
type input "Taehana"
click at [286, 33] on button "Drop in" at bounding box center [296, 39] width 35 height 13
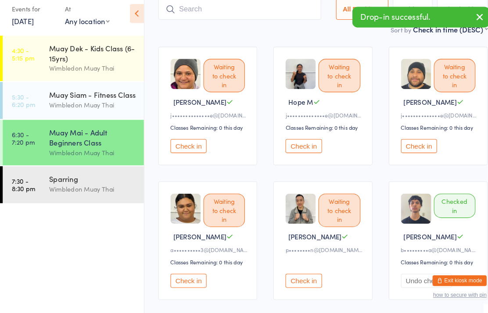
click at [73, 187] on div "Wimbledon Muay Thai" at bounding box center [90, 192] width 85 height 10
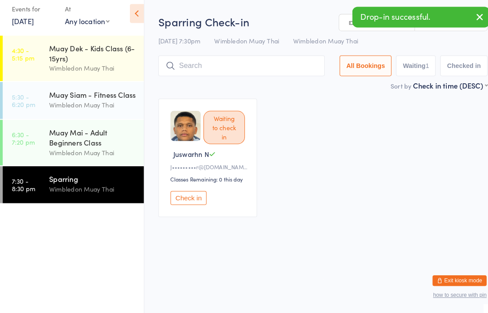
click at [249, 64] on input "search" at bounding box center [235, 72] width 162 height 20
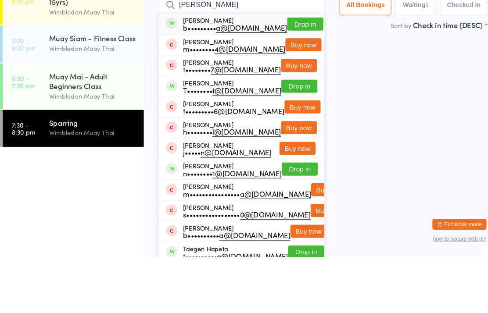
type input "Taehana"
click at [290, 80] on button "Drop in" at bounding box center [296, 86] width 35 height 13
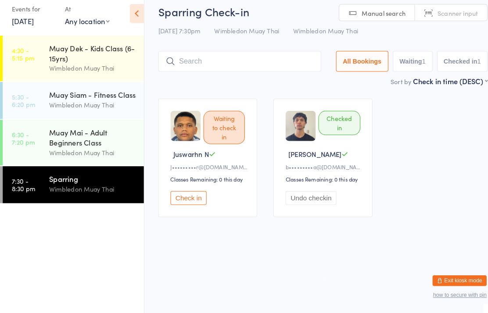
click at [49, 140] on div "Muay Mai - Adult Beginners Class" at bounding box center [90, 141] width 85 height 19
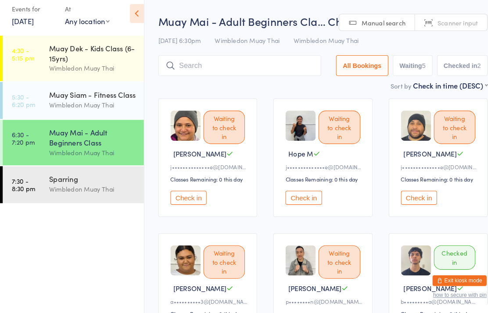
click at [201, 63] on input "search" at bounding box center [233, 72] width 158 height 20
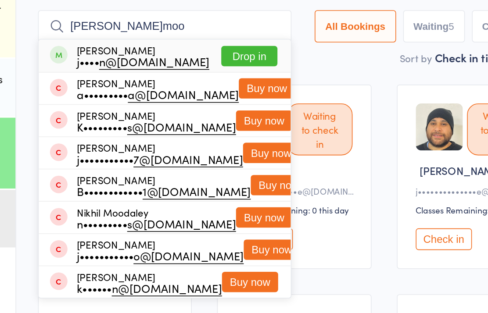
type input "J.moo"
click at [268, 80] on button "Drop in" at bounding box center [285, 86] width 35 height 13
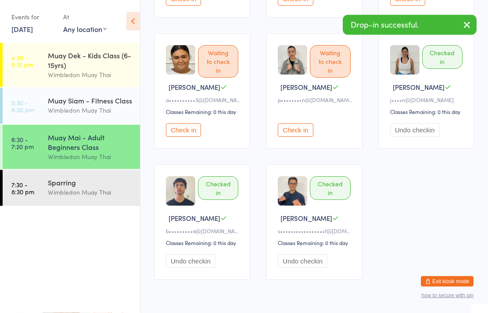
scroll to position [211, 0]
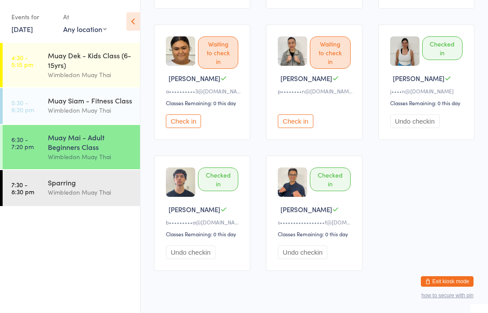
click at [108, 140] on div "Muay Mai - Adult Beginners Class" at bounding box center [90, 141] width 85 height 19
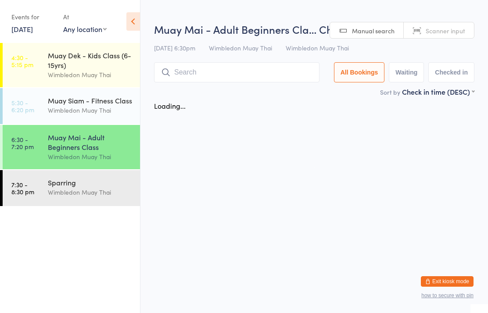
scroll to position [0, 0]
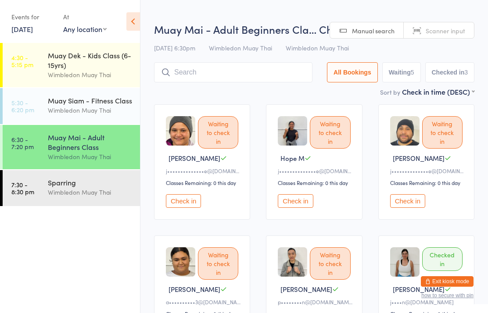
click at [52, 146] on div "Muay Mai - Adult Beginners Class" at bounding box center [90, 141] width 85 height 19
click at [265, 79] on input "search" at bounding box center [233, 72] width 158 height 20
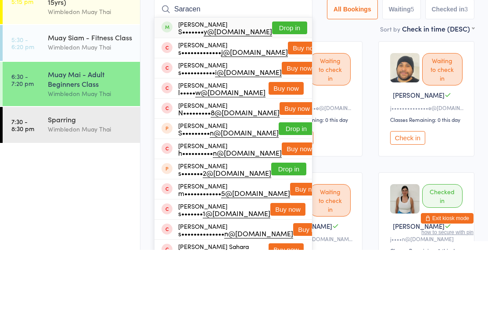
type input "Saracen"
click at [285, 85] on button "Drop in" at bounding box center [289, 91] width 35 height 13
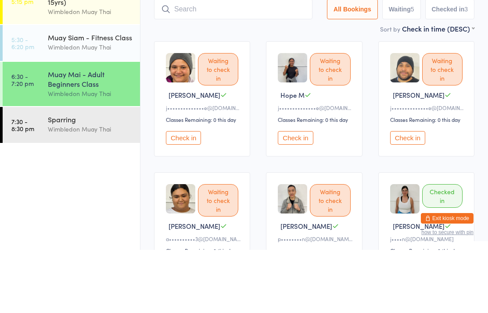
scroll to position [63, 0]
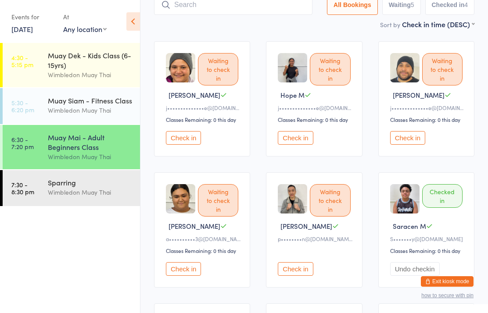
click at [94, 147] on div "Muay Mai - Adult Beginners Class" at bounding box center [90, 141] width 85 height 19
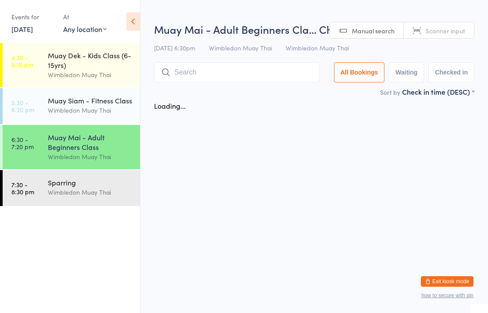
click at [253, 74] on input "search" at bounding box center [236, 72] width 165 height 20
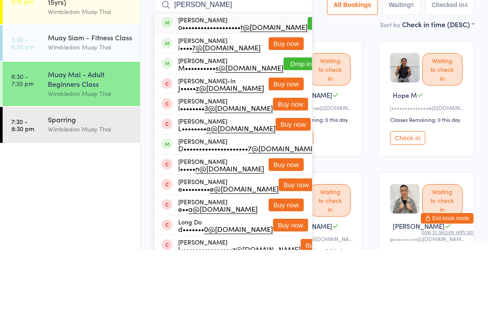
type input "Louis"
click at [308, 80] on button "Drop in" at bounding box center [325, 86] width 35 height 13
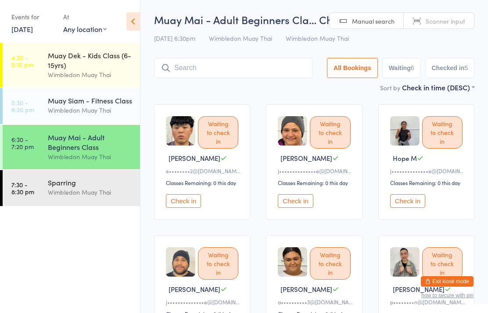
click at [79, 159] on div "Wimbledon Muay Thai" at bounding box center [90, 157] width 85 height 10
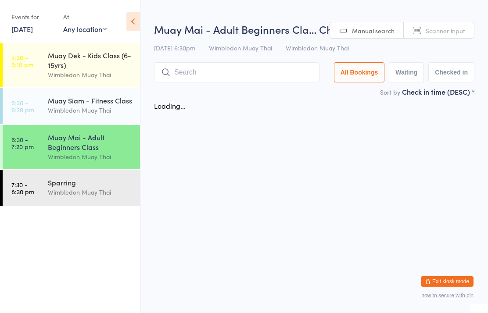
click at [221, 78] on input "search" at bounding box center [236, 72] width 165 height 20
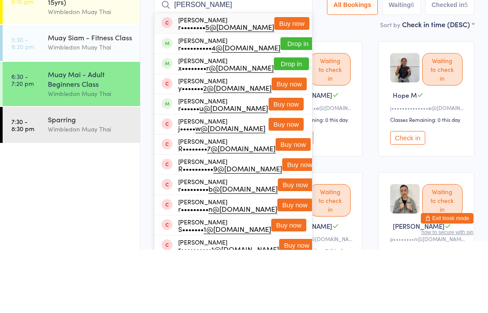
type input "Ryan pr"
click at [290, 121] on button "Drop in" at bounding box center [291, 127] width 35 height 13
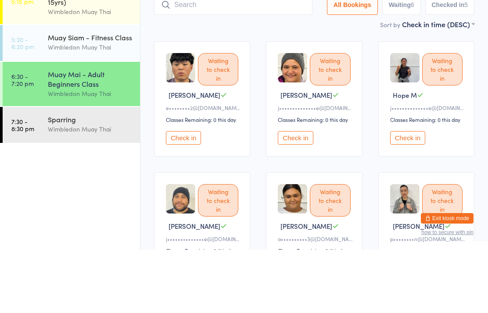
scroll to position [63, 0]
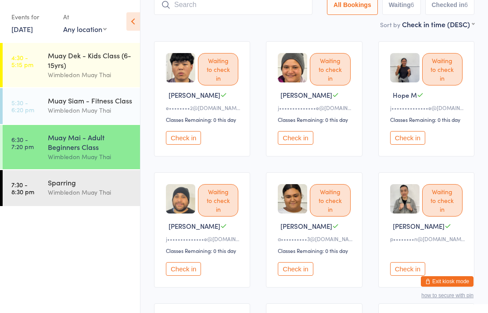
click at [189, 137] on button "Check in" at bounding box center [183, 138] width 35 height 14
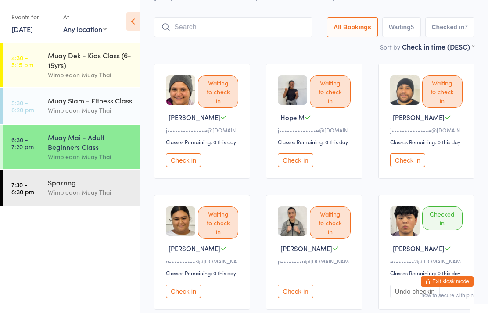
scroll to position [3, 0]
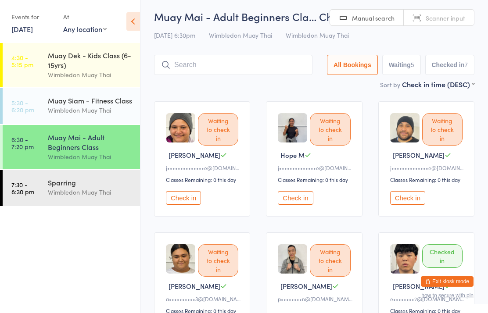
click at [211, 86] on div "Sort by Check in time (DESC) First name (ASC) First name (DESC) Last name (ASC)…" at bounding box center [314, 84] width 320 height 10
click at [250, 64] on input "search" at bounding box center [233, 65] width 158 height 20
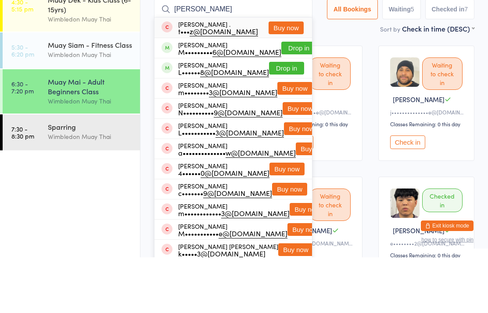
type input "Matthew pri"
click at [290, 97] on button "Drop in" at bounding box center [298, 103] width 35 height 13
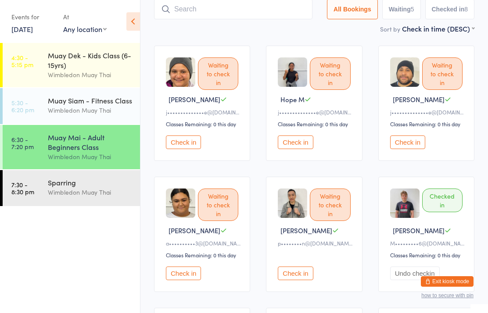
click at [270, 18] on input "search" at bounding box center [233, 9] width 158 height 20
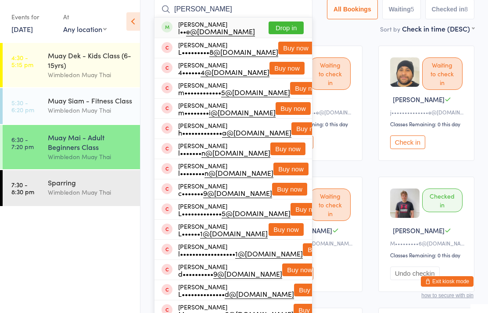
type input "Luke mcdo"
click at [292, 29] on button "Drop in" at bounding box center [285, 27] width 35 height 13
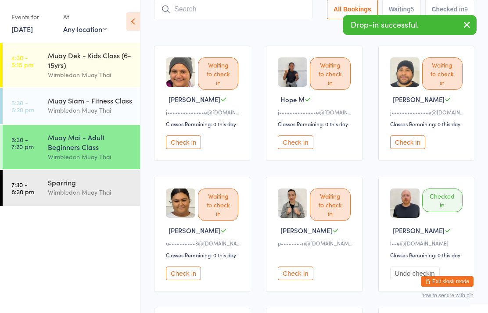
click at [260, 15] on input "search" at bounding box center [233, 9] width 158 height 20
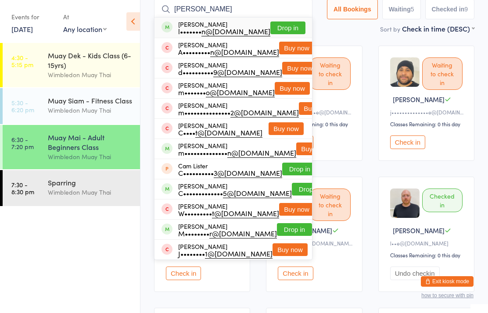
type input "Cameron mcd"
click at [293, 32] on button "Drop in" at bounding box center [287, 27] width 35 height 13
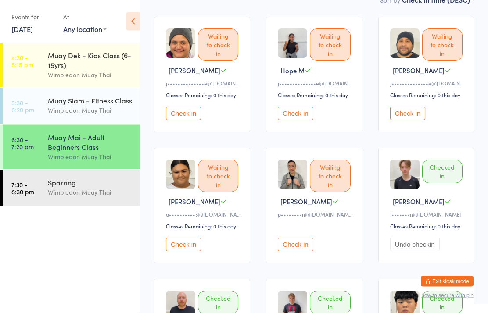
scroll to position [0, 0]
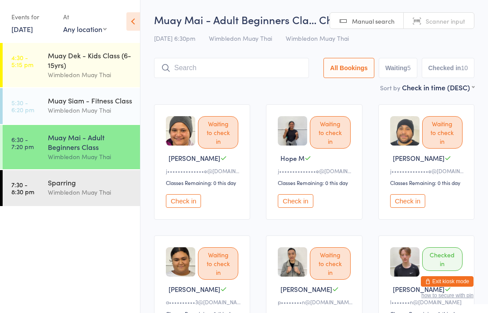
click at [234, 71] on input "search" at bounding box center [231, 68] width 155 height 20
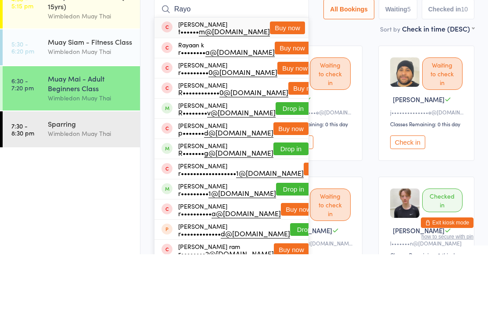
type input "Rayo"
click at [283, 161] on button "Drop in" at bounding box center [292, 167] width 35 height 13
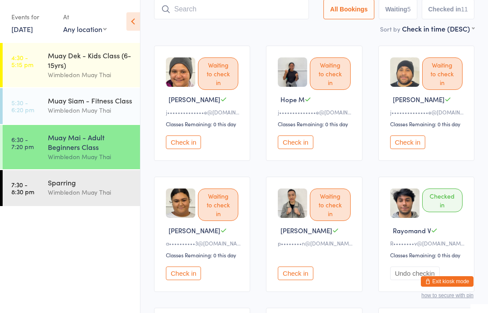
click at [211, 13] on input "search" at bounding box center [231, 9] width 155 height 20
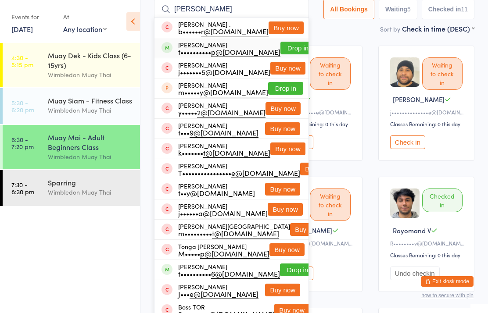
type input "Tony"
click at [281, 52] on button "Drop in" at bounding box center [297, 48] width 35 height 13
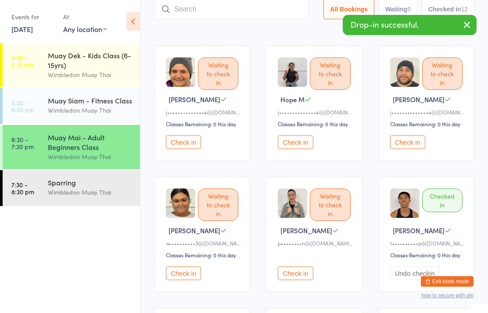
click at [215, 32] on div "Sort by Check in time (DESC) First name (ASC) First name (DESC) Last name (ASC)…" at bounding box center [314, 29] width 320 height 10
click at [225, 5] on input "search" at bounding box center [231, 9] width 155 height 20
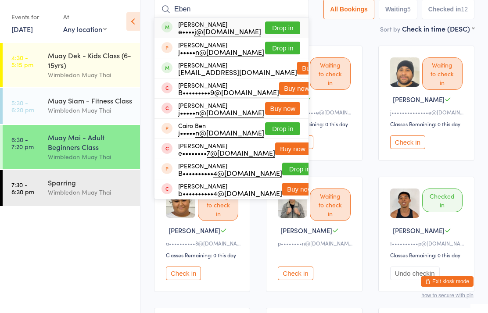
type input "Eben"
click at [286, 23] on button "Drop in" at bounding box center [282, 27] width 35 height 13
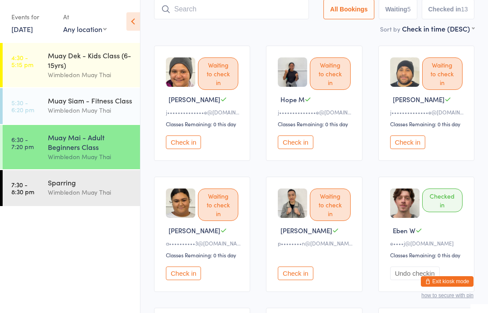
click at [224, 18] on input "search" at bounding box center [231, 9] width 155 height 20
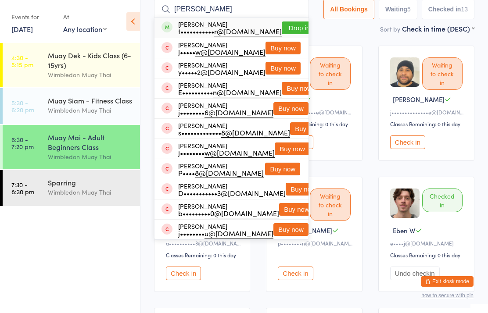
click at [288, 17] on input "Shehryar" at bounding box center [231, 9] width 155 height 20
type input "Shehryar"
click at [282, 24] on button "Drop in" at bounding box center [299, 27] width 35 height 13
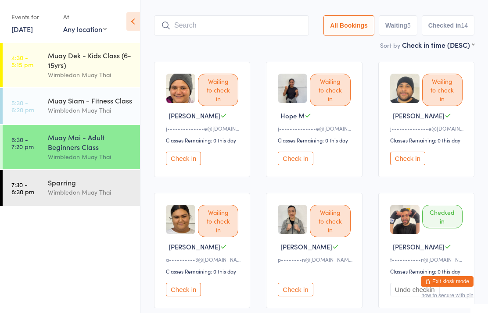
scroll to position [0, 0]
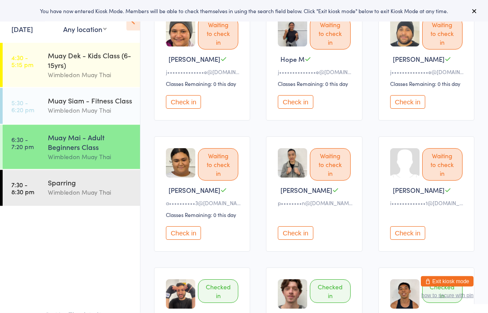
scroll to position [98, 0]
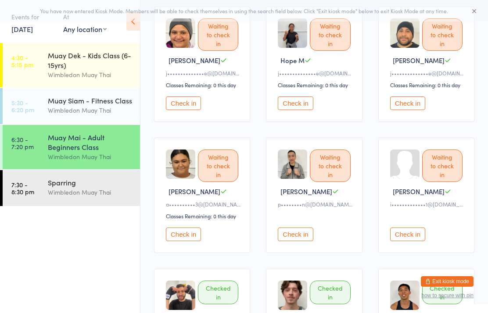
click at [404, 240] on button "Check in" at bounding box center [407, 235] width 35 height 14
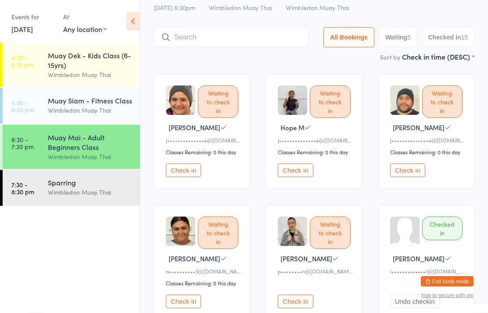
scroll to position [0, 0]
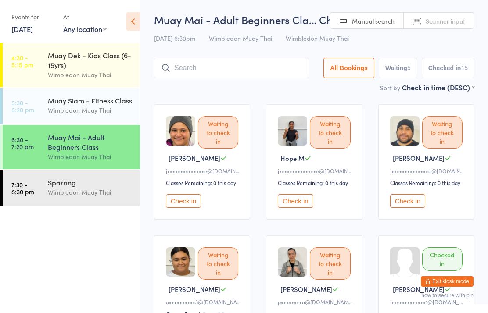
click at [181, 77] on input "search" at bounding box center [231, 68] width 155 height 20
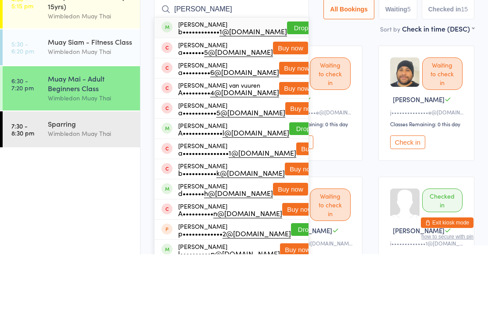
type input "Adrian"
click at [287, 80] on button "Drop in" at bounding box center [304, 86] width 35 height 13
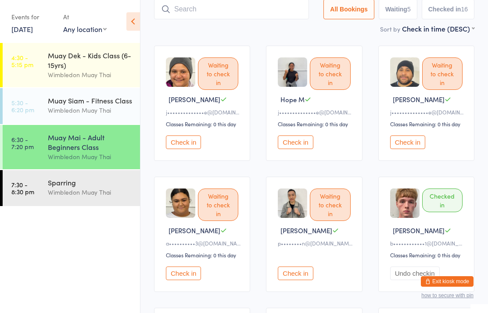
click at [238, 14] on input "search" at bounding box center [231, 9] width 155 height 20
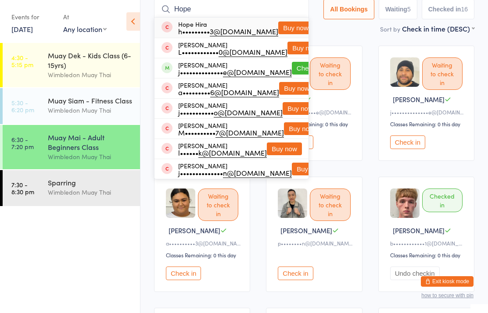
type input "Hope"
click at [293, 68] on button "Check in" at bounding box center [309, 68] width 35 height 13
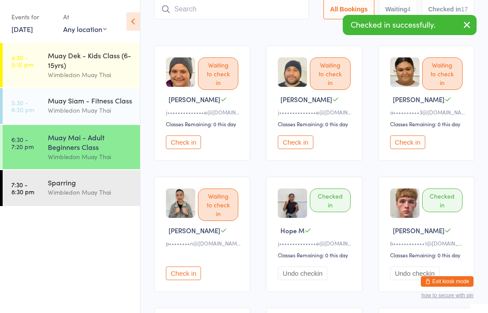
click at [176, 142] on button "Check in" at bounding box center [183, 143] width 35 height 14
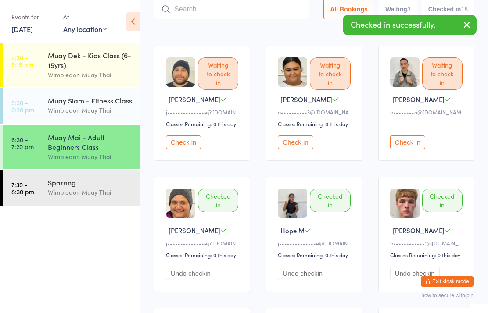
click at [191, 146] on button "Check in" at bounding box center [183, 143] width 35 height 14
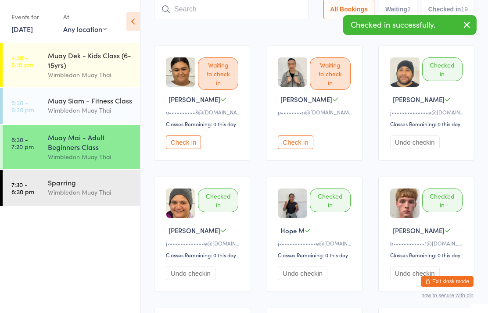
click at [176, 146] on button "Check in" at bounding box center [183, 143] width 35 height 14
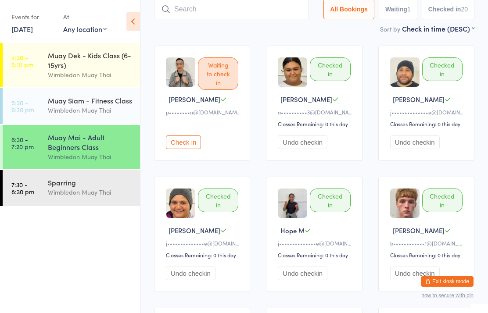
click at [264, 10] on input "search" at bounding box center [231, 9] width 155 height 20
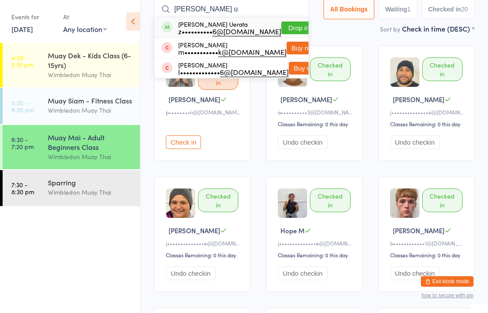
type input "Zane u"
click at [281, 29] on button "Drop in" at bounding box center [298, 27] width 35 height 13
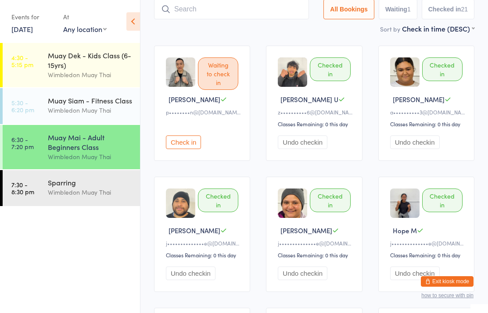
click at [124, 169] on div "Muay Mai - Adult Beginners Class Wimbledon Muay Thai" at bounding box center [94, 147] width 92 height 44
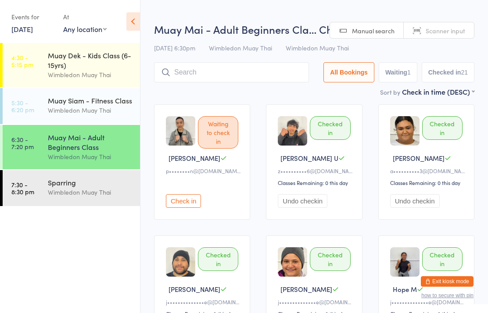
click at [245, 73] on input "search" at bounding box center [231, 72] width 155 height 20
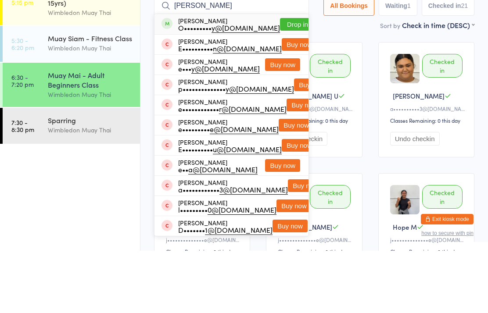
type input "Emily lo"
click at [287, 80] on button "Drop in" at bounding box center [297, 86] width 35 height 13
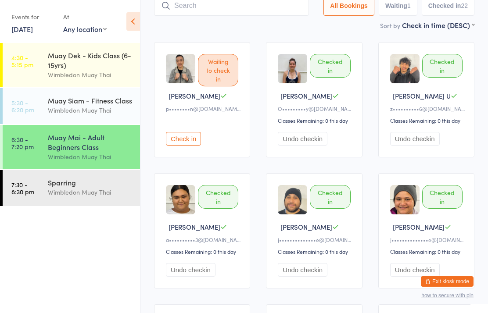
click at [181, 6] on input "search" at bounding box center [231, 6] width 155 height 20
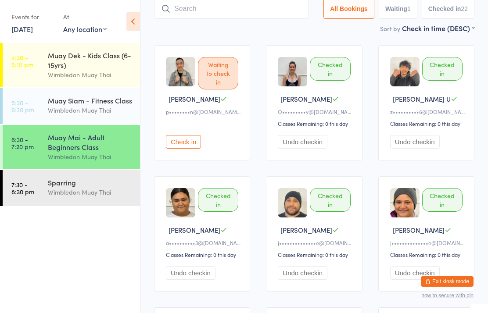
scroll to position [59, 0]
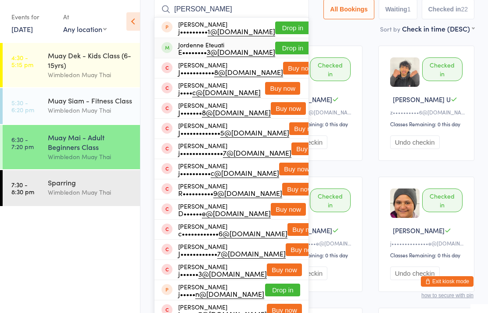
type input "Jorde"
click at [163, 47] on span at bounding box center [166, 47] width 11 height 11
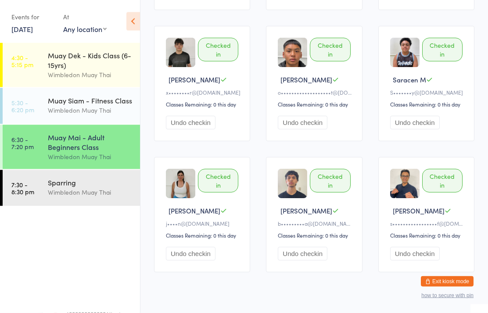
scroll to position [866, 0]
click at [102, 141] on div "Muay Mai - Adult Beginners Class" at bounding box center [90, 141] width 85 height 19
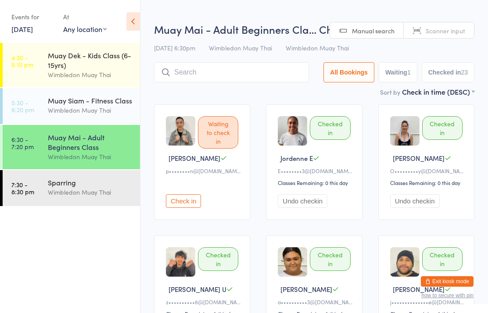
click at [246, 70] on input "search" at bounding box center [231, 72] width 155 height 20
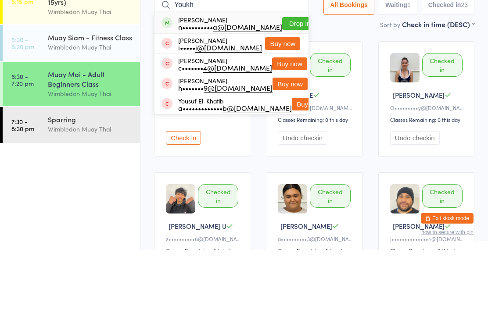
type input "Youkh"
click at [289, 80] on button "Drop in" at bounding box center [299, 86] width 35 height 13
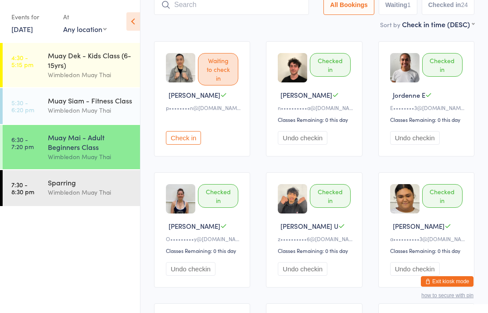
click at [262, 9] on input "search" at bounding box center [231, 5] width 155 height 20
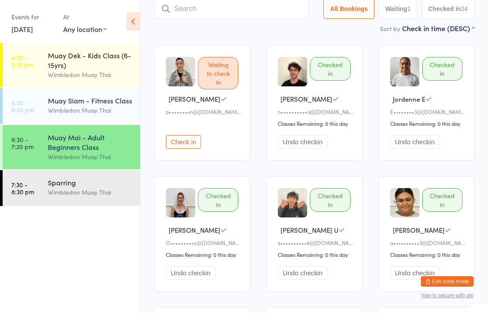
scroll to position [59, 0]
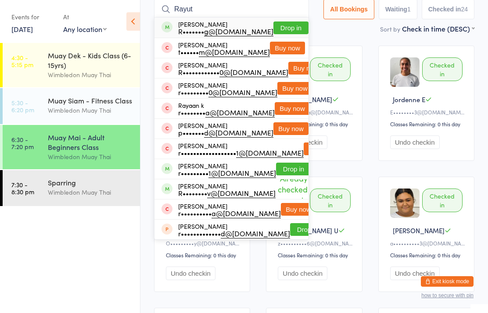
type input "Rayut"
click at [286, 28] on button "Drop in" at bounding box center [290, 27] width 35 height 13
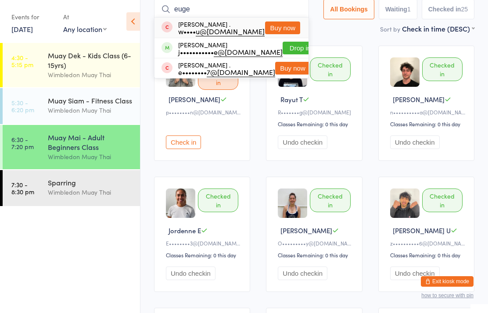
type input "euge"
click at [283, 50] on button "Drop in" at bounding box center [300, 48] width 35 height 13
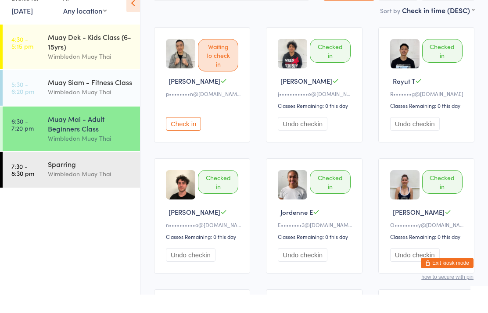
click at [84, 132] on div "Muay Mai - Adult Beginners Class" at bounding box center [90, 141] width 85 height 19
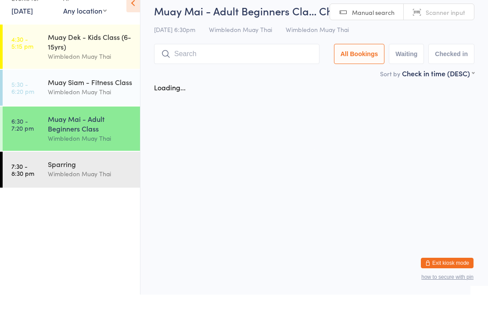
scroll to position [0, 0]
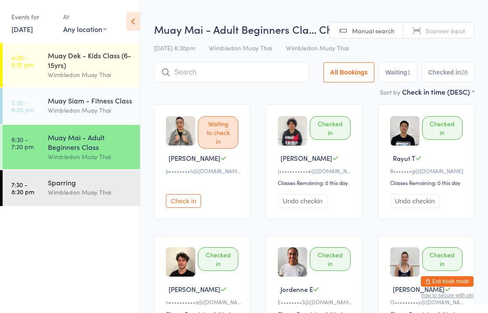
click at [215, 72] on input "search" at bounding box center [231, 72] width 155 height 20
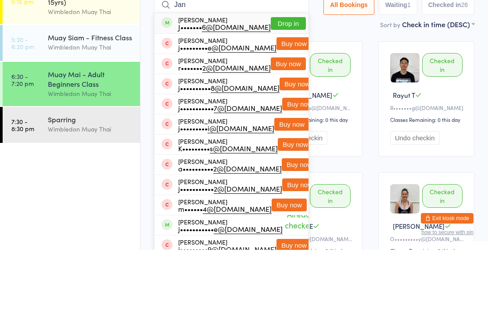
type input "Jan"
click at [278, 80] on button "Drop in" at bounding box center [288, 86] width 35 height 13
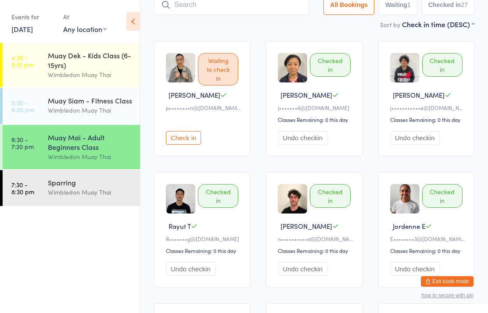
click at [208, 14] on input "search" at bounding box center [231, 5] width 155 height 20
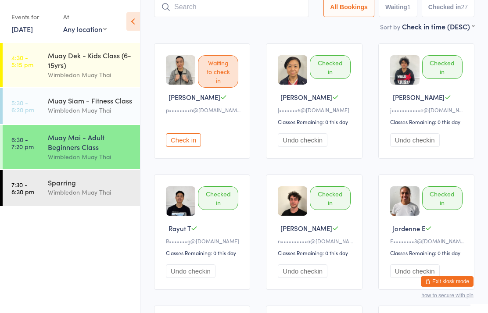
scroll to position [59, 0]
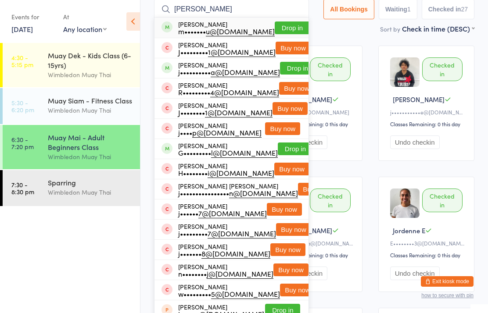
type input "Joe"
click at [282, 64] on button "Drop in" at bounding box center [297, 68] width 35 height 13
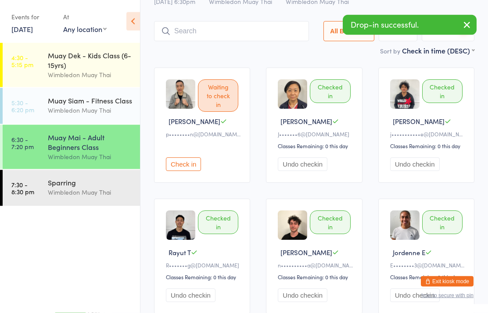
scroll to position [0, 0]
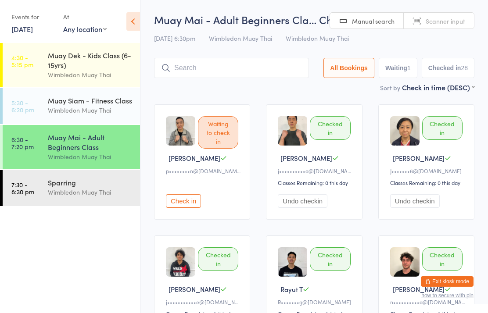
click at [64, 152] on div "Muay Mai - Adult Beginners Class" at bounding box center [90, 141] width 85 height 19
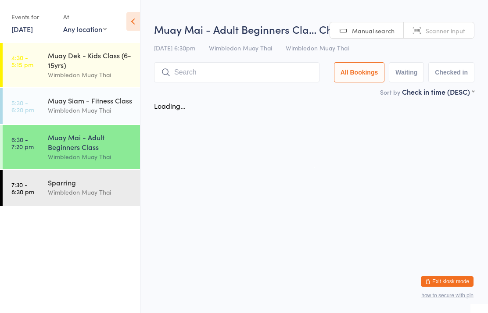
click at [212, 79] on input "search" at bounding box center [236, 72] width 165 height 20
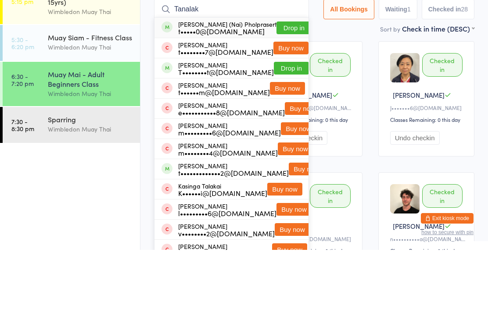
type input "Tanalak"
click at [284, 85] on button "Drop in" at bounding box center [293, 91] width 35 height 13
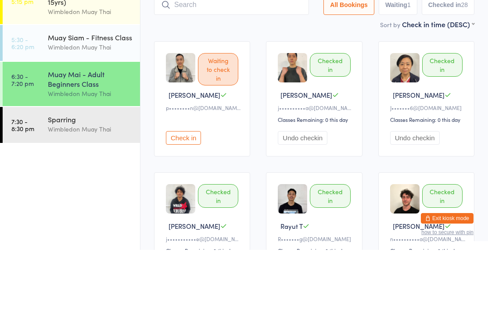
scroll to position [63, 0]
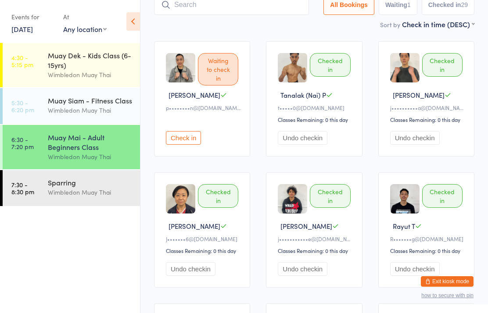
click at [222, 9] on input "search" at bounding box center [231, 5] width 155 height 20
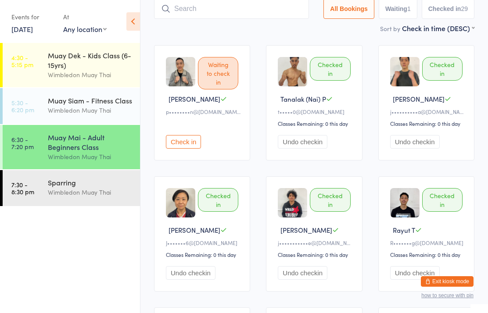
scroll to position [59, 0]
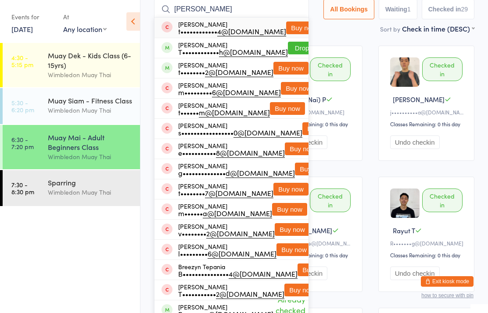
type input "Tania"
click at [289, 47] on button "Drop in" at bounding box center [305, 48] width 35 height 13
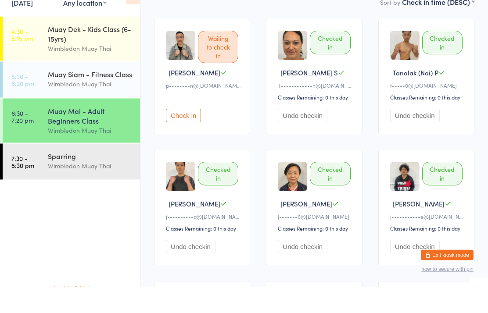
click at [79, 132] on div "Muay Mai - Adult Beginners Class" at bounding box center [90, 141] width 85 height 19
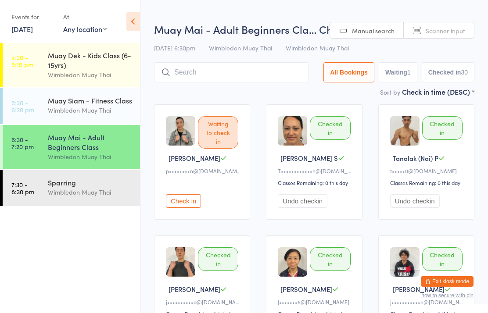
click at [261, 65] on input "search" at bounding box center [231, 72] width 155 height 20
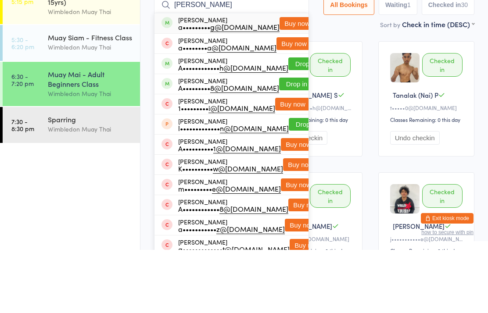
type input "Andrea"
click at [280, 80] on button "Buy now" at bounding box center [296, 86] width 35 height 13
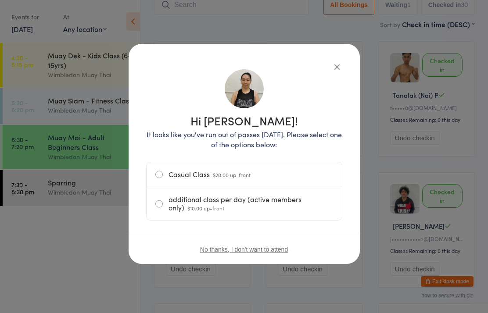
click at [222, 202] on label "additional class per day (active members only) $10.00 up-front" at bounding box center [244, 203] width 178 height 33
click at [0, 0] on input "additional class per day (active members only) $10.00 up-front" at bounding box center [0, 0] width 0 height 0
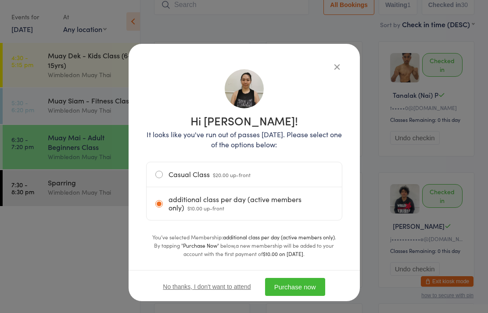
click at [301, 289] on button "Purchase now" at bounding box center [295, 287] width 60 height 18
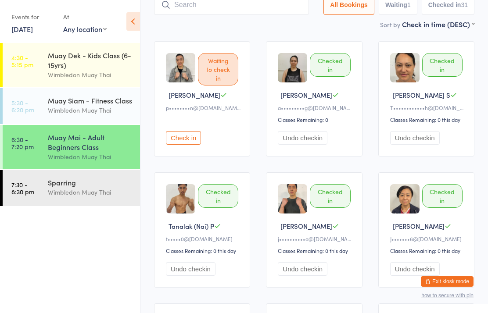
click at [97, 186] on div "Sparring" at bounding box center [90, 183] width 85 height 10
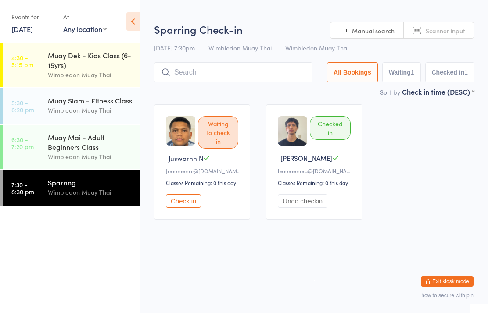
click at [106, 149] on div "Muay Mai - Adult Beginners Class" at bounding box center [90, 141] width 85 height 19
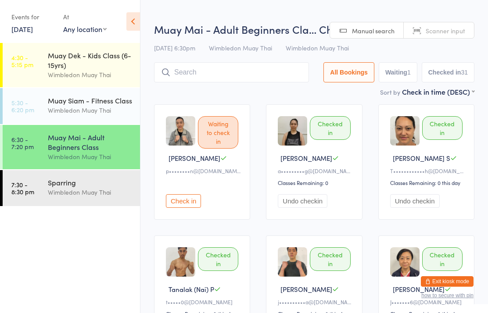
click at [87, 112] on div "Wimbledon Muay Thai" at bounding box center [90, 110] width 85 height 10
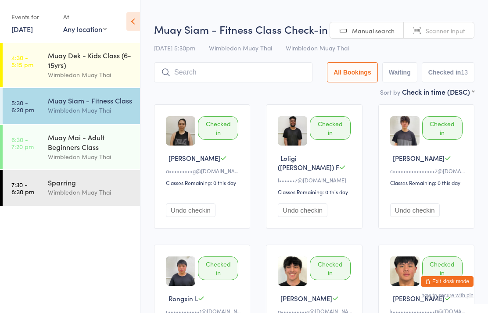
click at [97, 157] on div "Wimbledon Muay Thai" at bounding box center [90, 157] width 85 height 10
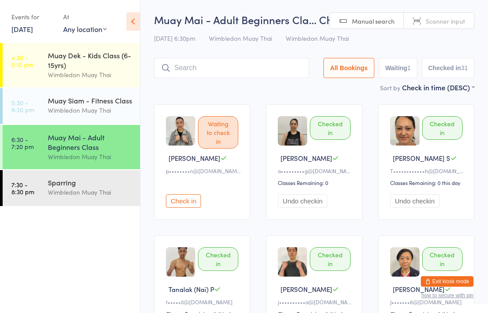
click at [257, 63] on input "search" at bounding box center [231, 68] width 155 height 20
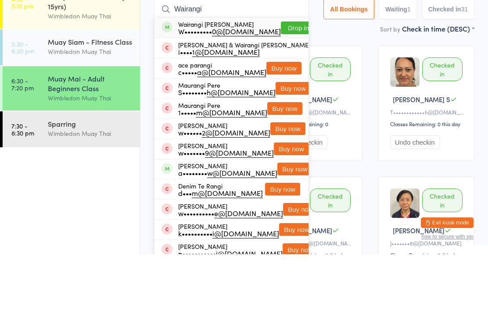
type input "Wairangi"
click at [281, 80] on button "Drop in" at bounding box center [298, 86] width 35 height 13
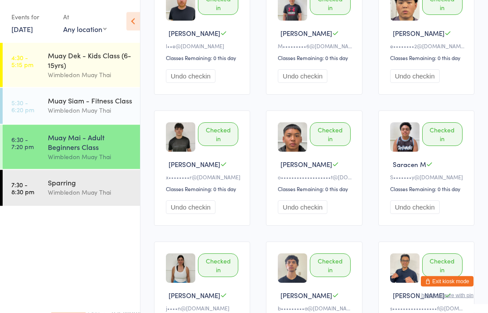
scroll to position [1174, 0]
click at [60, 162] on div "Wimbledon Muay Thai" at bounding box center [90, 157] width 85 height 10
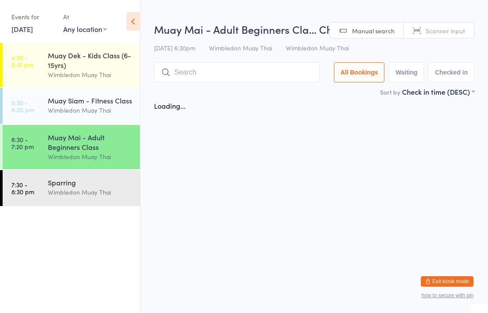
scroll to position [0, 0]
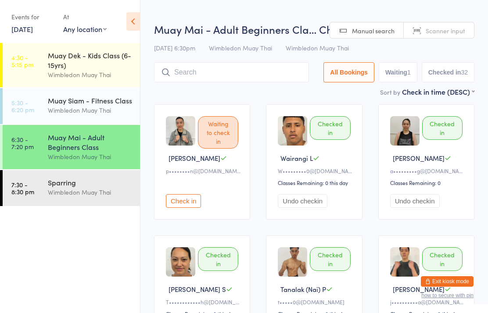
click at [60, 156] on div "Wimbledon Muay Thai" at bounding box center [90, 157] width 85 height 10
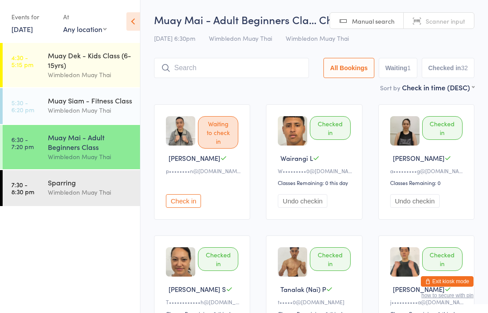
click at [275, 78] on input "search" at bounding box center [231, 68] width 155 height 20
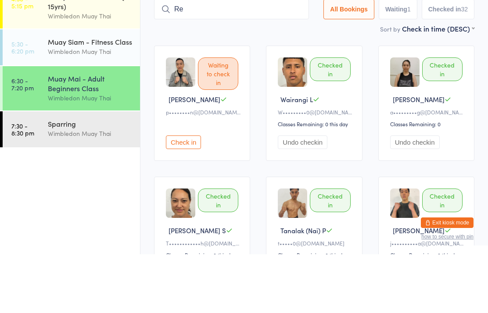
type input "Reu"
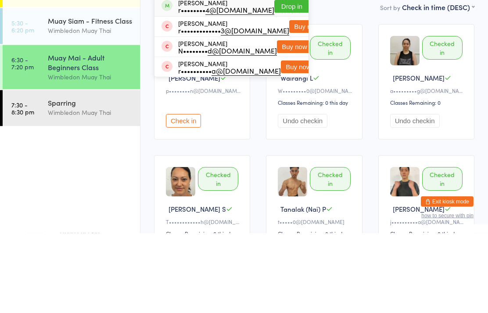
click at [113, 187] on div "Wimbledon Muay Thai" at bounding box center [90, 192] width 85 height 10
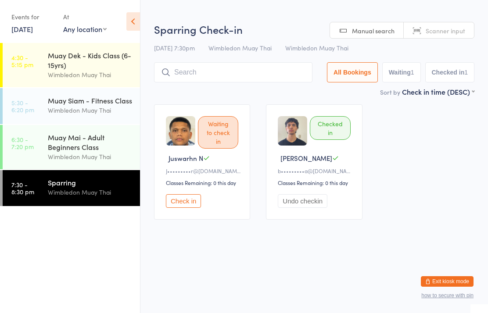
click at [266, 77] on input "search" at bounding box center [233, 72] width 158 height 20
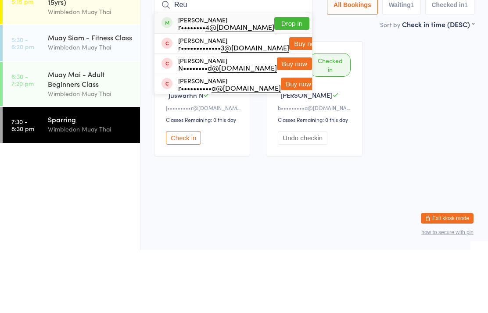
type input "Reu"
click at [290, 80] on button "Drop in" at bounding box center [291, 86] width 35 height 13
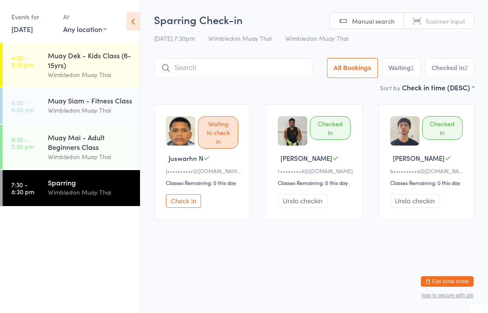
click at [79, 139] on div "Muay Mai - Adult Beginners Class" at bounding box center [90, 141] width 85 height 19
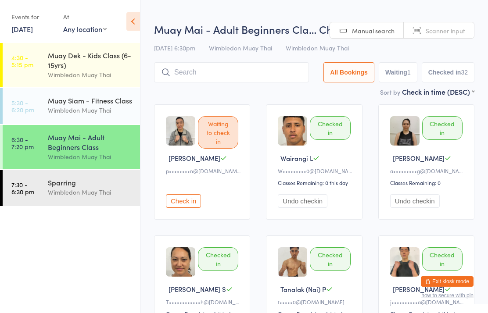
click at [126, 187] on div "Sparring" at bounding box center [90, 183] width 85 height 10
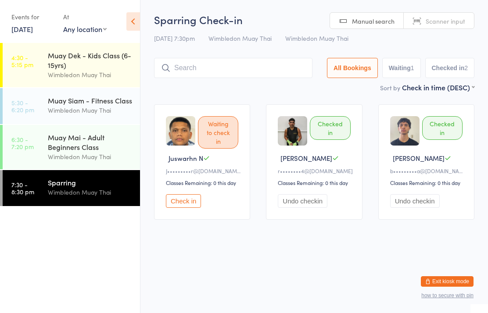
click at [90, 205] on div "Sparring Wimbledon Muay Thai" at bounding box center [94, 187] width 92 height 35
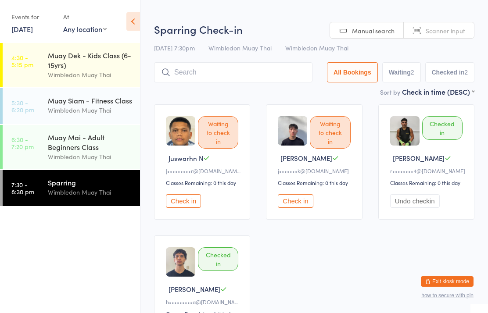
click at [249, 75] on input "search" at bounding box center [233, 72] width 158 height 20
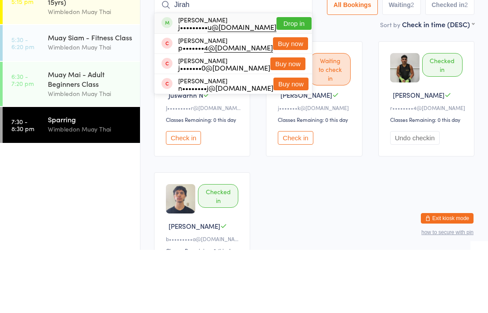
type input "Jirah"
click at [290, 80] on button "Drop in" at bounding box center [293, 86] width 35 height 13
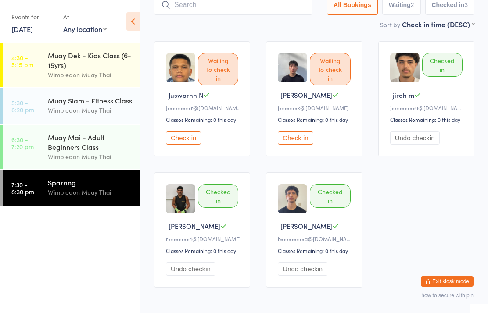
click at [190, 132] on div "Waiting to check in Juswarhn N J••••••••• r@gmail.com Classes Remaining: 0 this…" at bounding box center [202, 98] width 96 height 115
click at [187, 145] on button "Check in" at bounding box center [183, 138] width 35 height 14
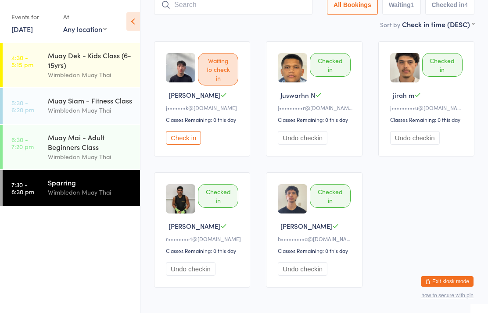
click at [222, 3] on input "search" at bounding box center [233, 5] width 158 height 20
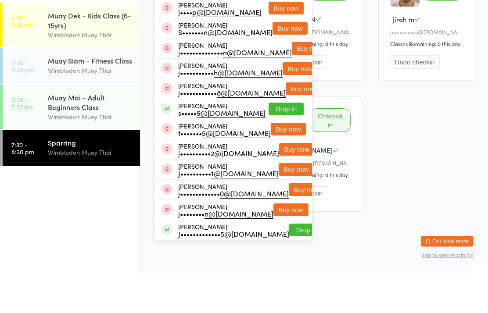
scroll to position [111, 0]
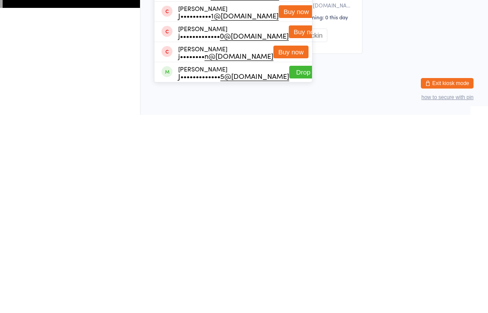
type input "Josh"
click at [293, 264] on button "Drop in" at bounding box center [306, 270] width 35 height 13
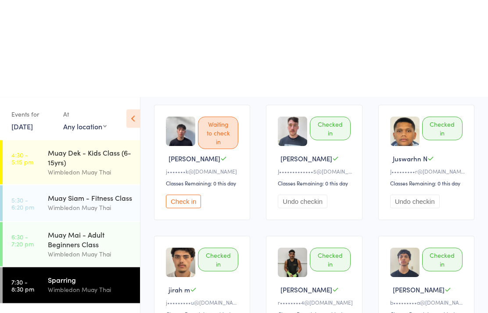
scroll to position [112, 0]
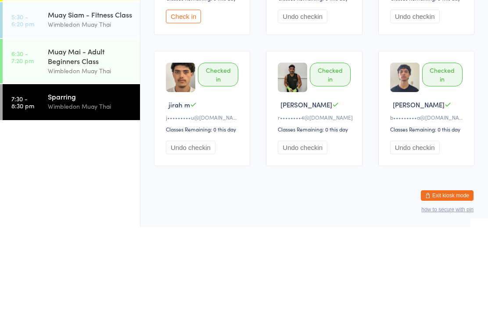
click at [100, 178] on div "Sparring" at bounding box center [90, 183] width 85 height 10
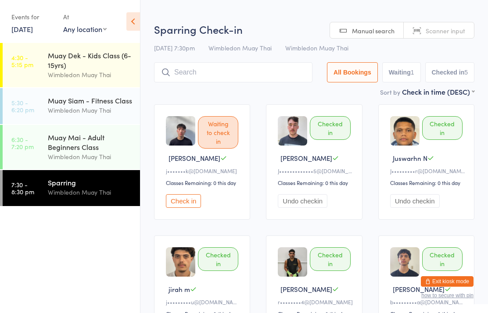
click at [262, 71] on input "search" at bounding box center [233, 72] width 158 height 20
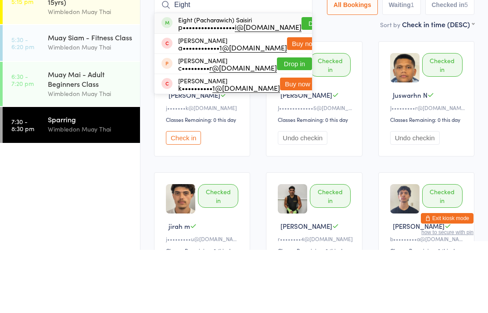
type input "Eight"
click at [301, 80] on button "Drop in" at bounding box center [318, 86] width 35 height 13
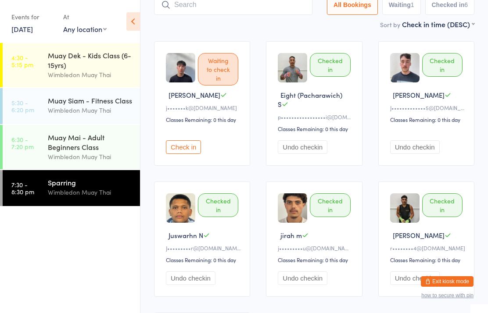
click at [254, 6] on input "search" at bounding box center [233, 5] width 158 height 20
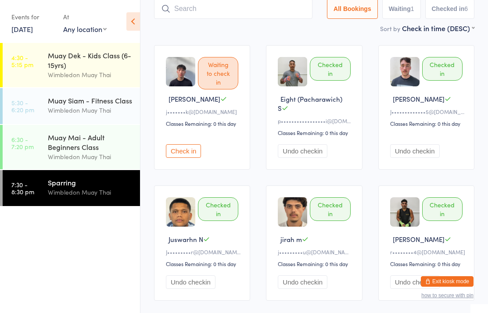
scroll to position [59, 0]
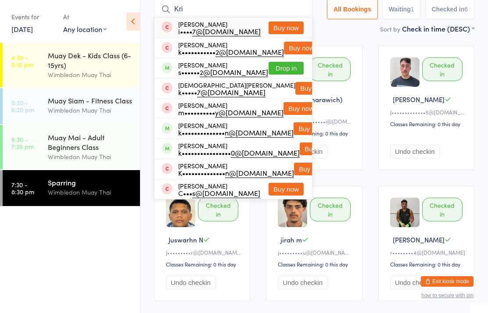
type input "Kri"
click at [292, 70] on button "Drop in" at bounding box center [285, 68] width 35 height 13
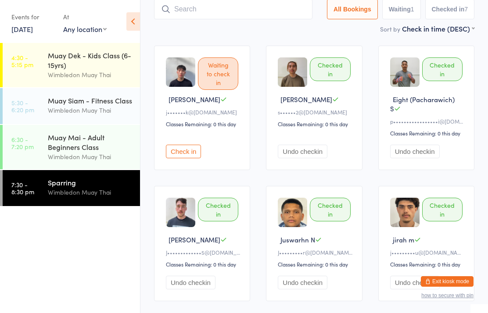
click at [234, 14] on input "search" at bounding box center [233, 9] width 158 height 20
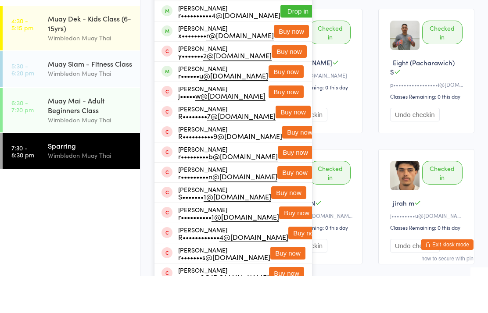
type input "Ryan pr"
click at [284, 62] on button "Buy now" at bounding box center [291, 68] width 35 height 13
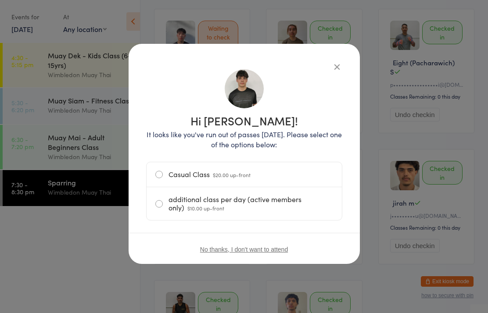
click at [171, 199] on label "additional class per day (active members only) $10.00 up-front" at bounding box center [244, 203] width 178 height 33
click at [0, 0] on input "additional class per day (active members only) $10.00 up-front" at bounding box center [0, 0] width 0 height 0
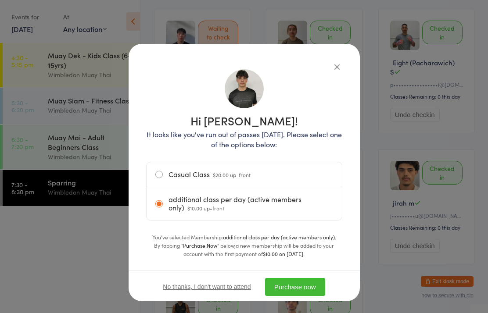
click at [289, 281] on button "Purchase now" at bounding box center [295, 287] width 60 height 18
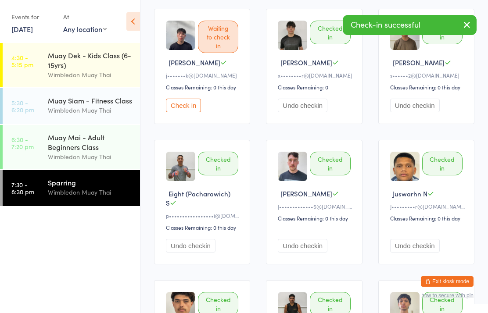
click at [48, 205] on div "Sparring Wimbledon Muay Thai" at bounding box center [94, 187] width 92 height 35
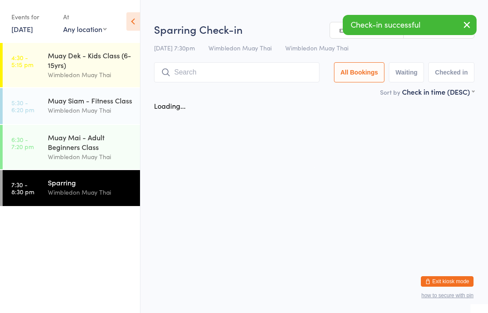
scroll to position [0, 0]
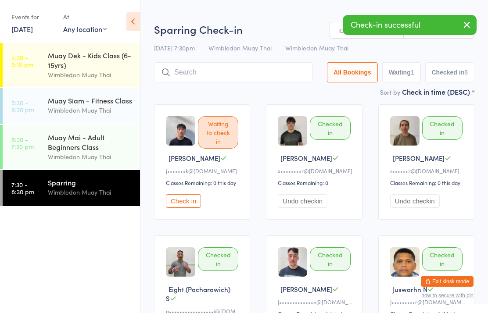
click at [221, 80] on input "search" at bounding box center [233, 72] width 158 height 20
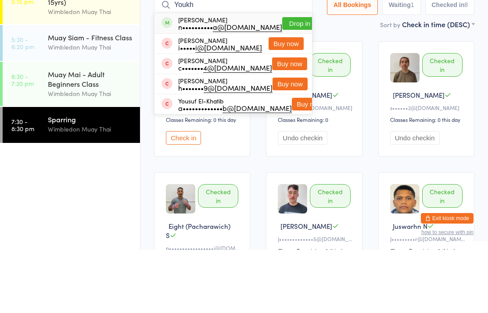
type input "Youkh"
click at [282, 80] on button "Drop in" at bounding box center [299, 86] width 35 height 13
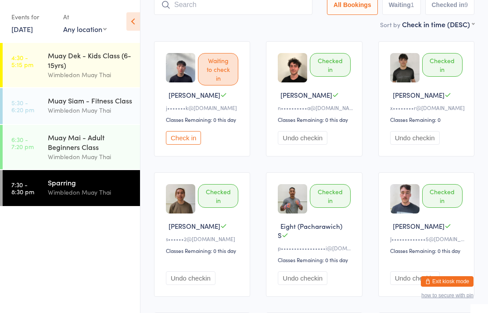
click at [272, 15] on input "search" at bounding box center [233, 5] width 158 height 20
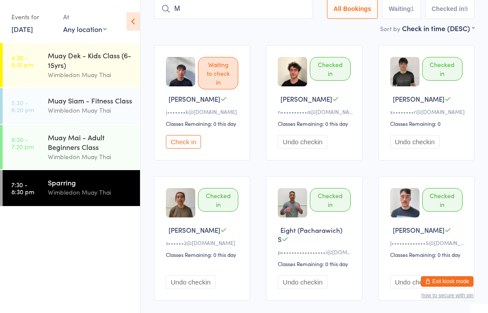
scroll to position [59, 0]
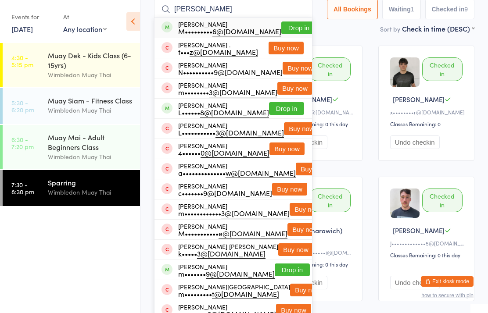
type input "Matthew priestley"
click at [287, 29] on button "Drop in" at bounding box center [298, 27] width 35 height 13
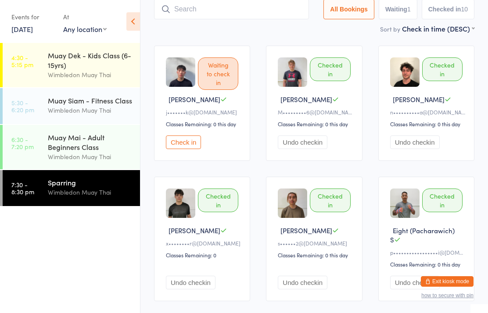
click at [82, 187] on div "Sparring" at bounding box center [90, 183] width 85 height 10
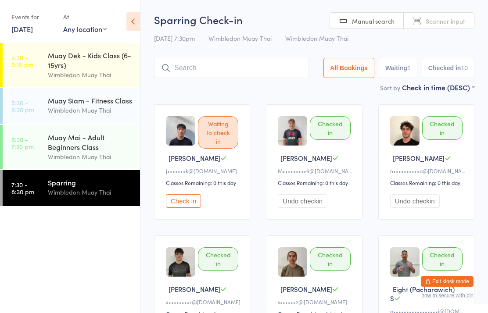
click at [279, 78] on input "search" at bounding box center [231, 68] width 155 height 20
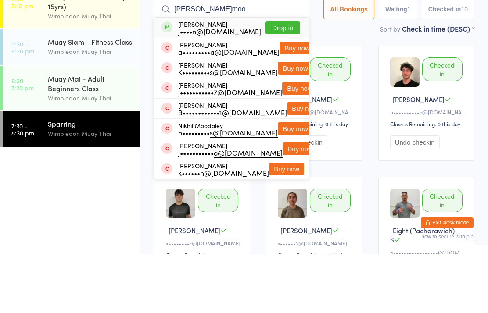
type input "J.moo"
click at [286, 80] on button "Drop in" at bounding box center [282, 86] width 35 height 13
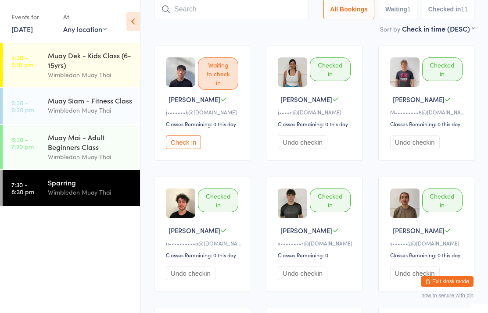
click at [292, 14] on input "search" at bounding box center [231, 9] width 155 height 20
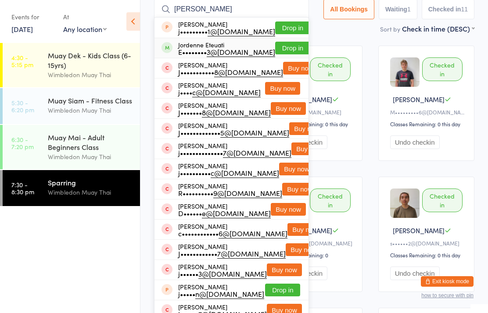
type input "Jorde"
click at [190, 50] on div "E•••••••• 3@gmail.com" at bounding box center [226, 51] width 97 height 7
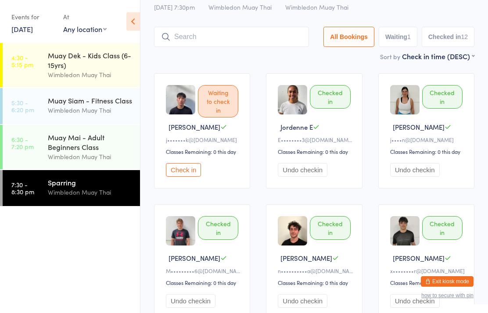
scroll to position [0, 0]
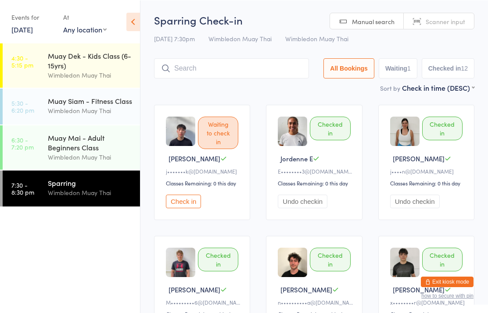
click at [251, 72] on input "search" at bounding box center [231, 68] width 155 height 20
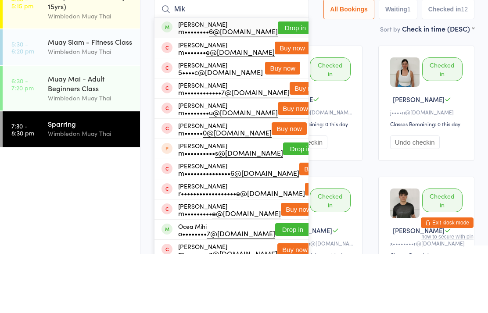
type input "Mik"
click at [292, 80] on button "Drop in" at bounding box center [295, 86] width 35 height 13
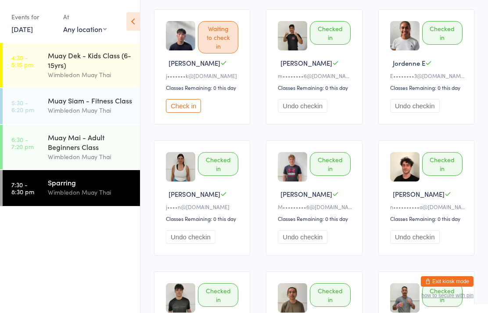
scroll to position [111, 0]
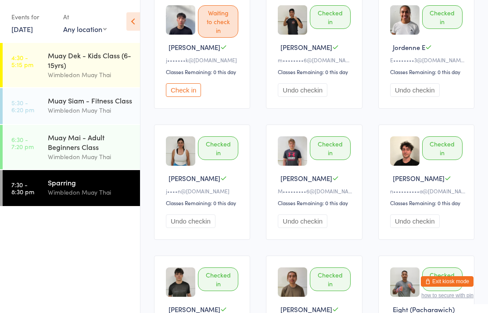
click at [193, 97] on button "Check in" at bounding box center [183, 90] width 35 height 14
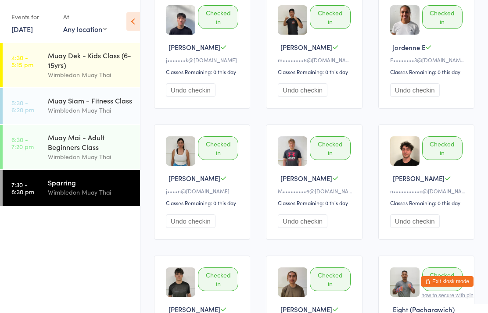
click at [38, 179] on link "7:30 - 8:30 pm Sparring Wimbledon Muay Thai" at bounding box center [71, 188] width 137 height 36
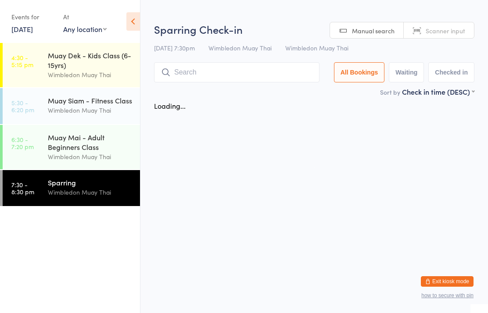
scroll to position [0, 0]
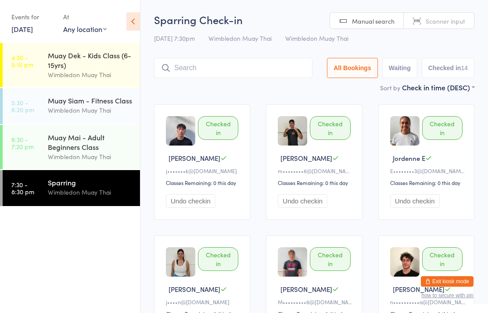
click at [214, 67] on input "search" at bounding box center [233, 68] width 158 height 20
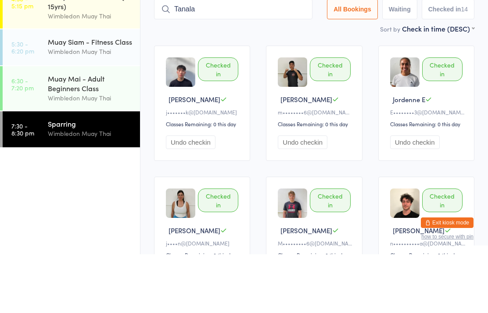
type input "Tanalak"
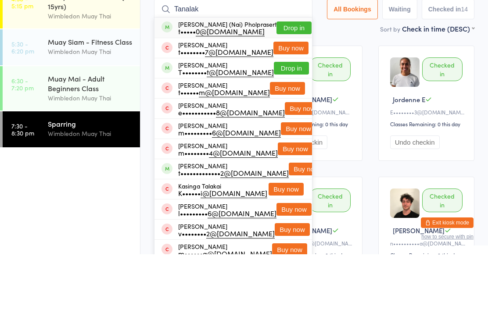
click at [290, 80] on button "Drop in" at bounding box center [293, 86] width 35 height 13
